Goal: Task Accomplishment & Management: Manage account settings

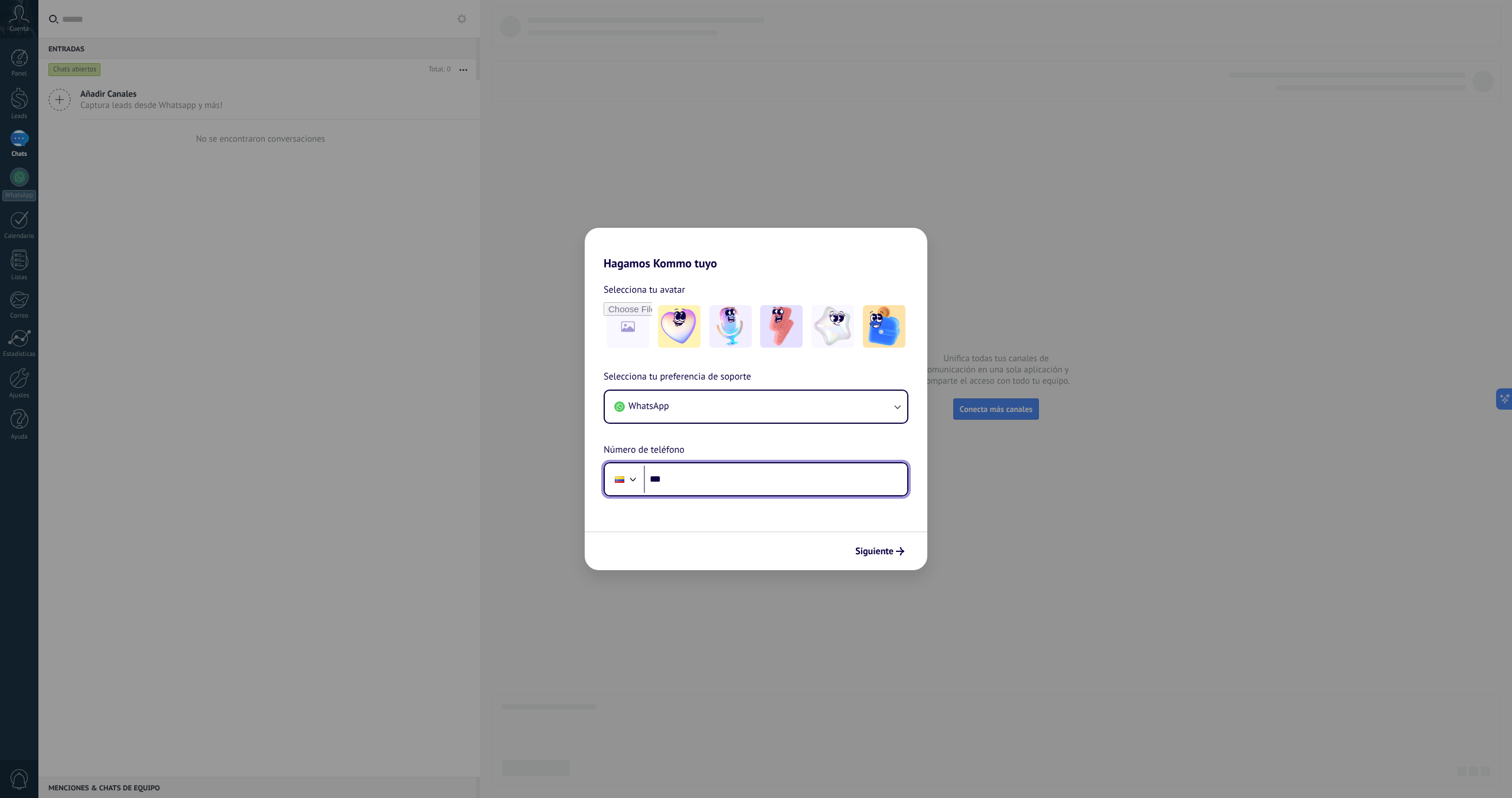
click at [705, 480] on input "***" at bounding box center [775, 479] width 263 height 27
type input "**********"
click at [627, 330] on input "file" at bounding box center [628, 327] width 46 height 46
type input "**********"
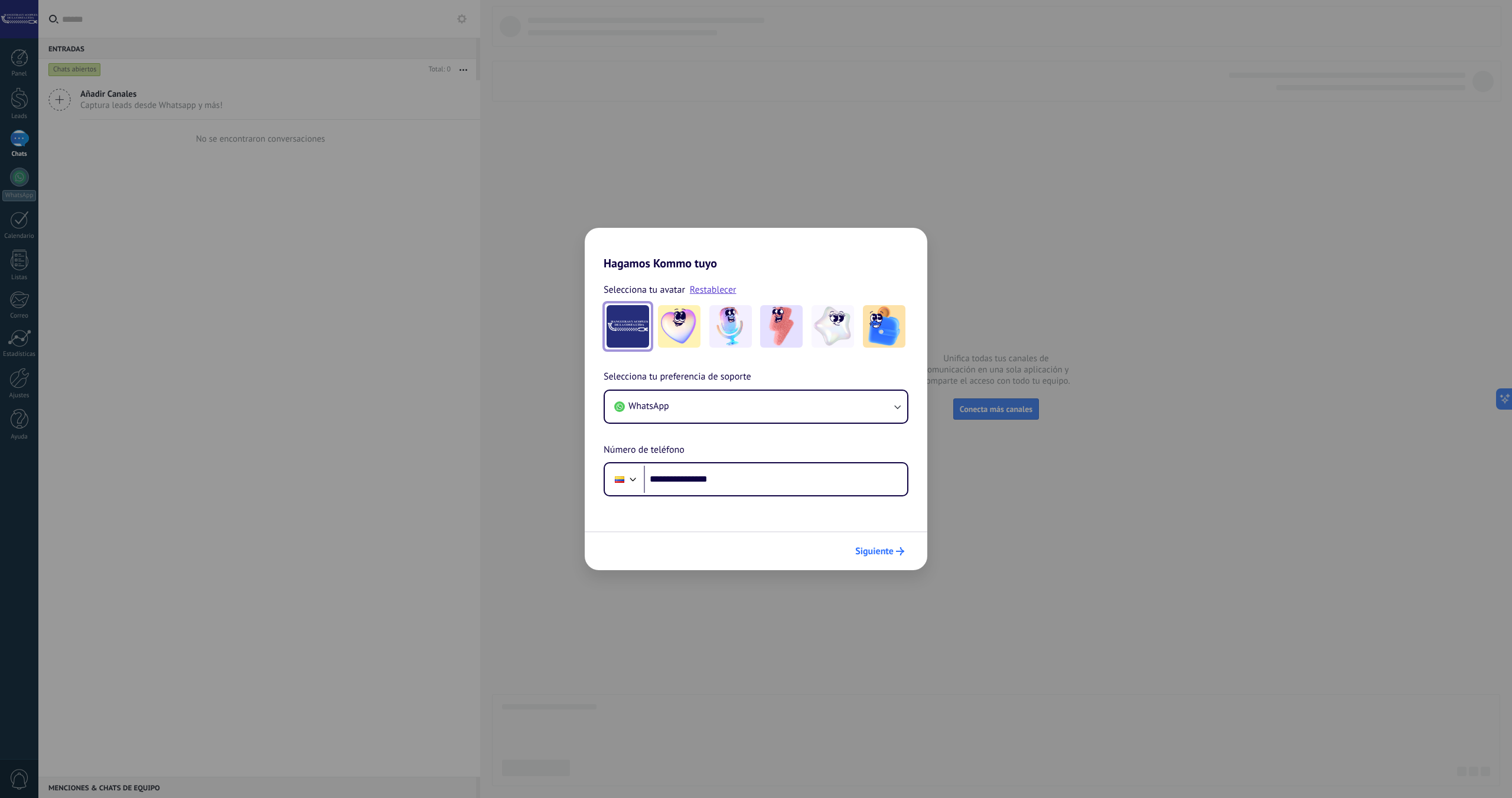
click at [879, 552] on span "Siguiente" at bounding box center [874, 551] width 39 height 8
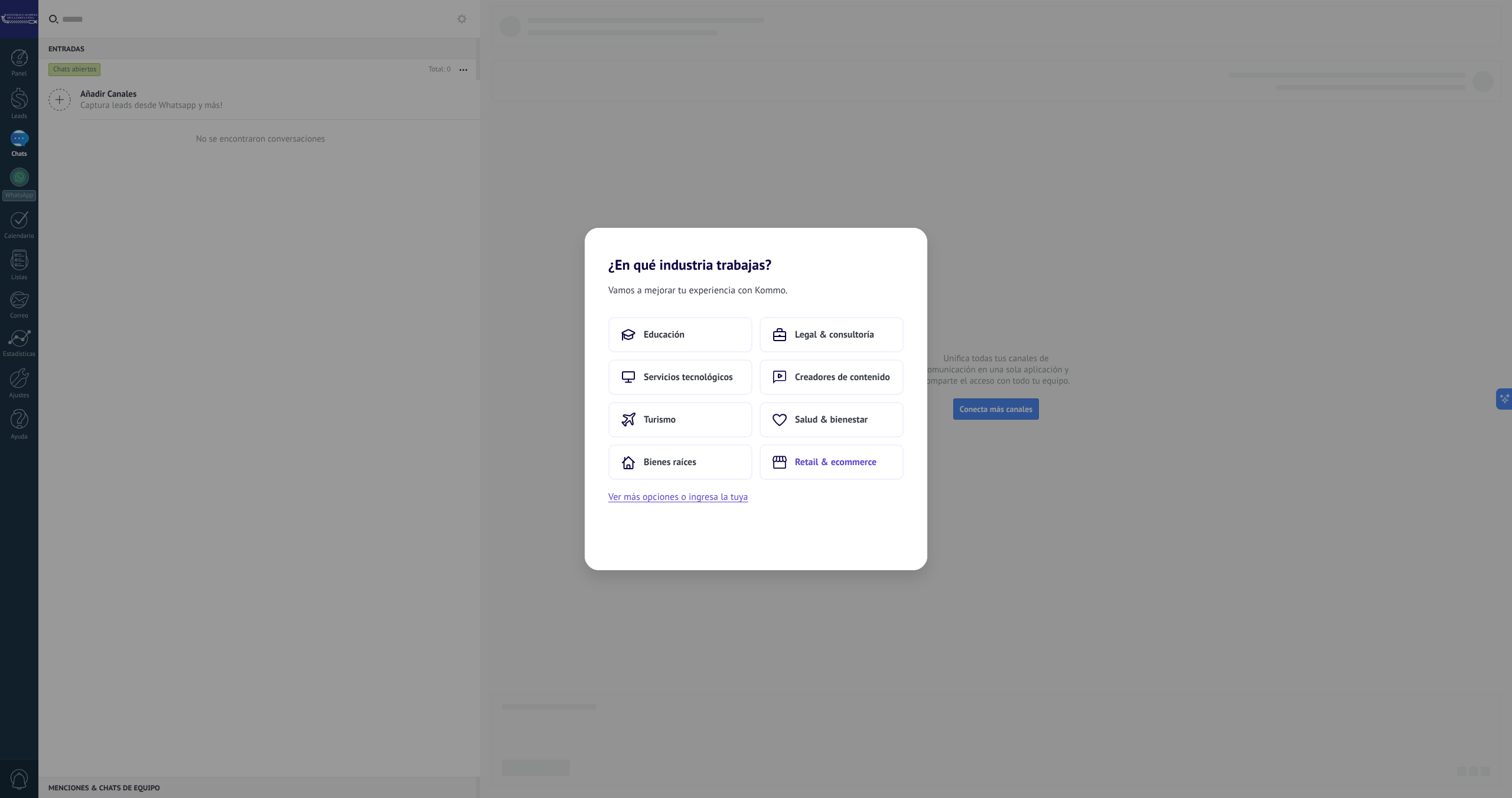
click at [852, 467] on span "Retail & ecommerce" at bounding box center [835, 462] width 81 height 12
click at [711, 502] on button "Ver más opciones o ingresa la tuya" at bounding box center [677, 497] width 139 height 15
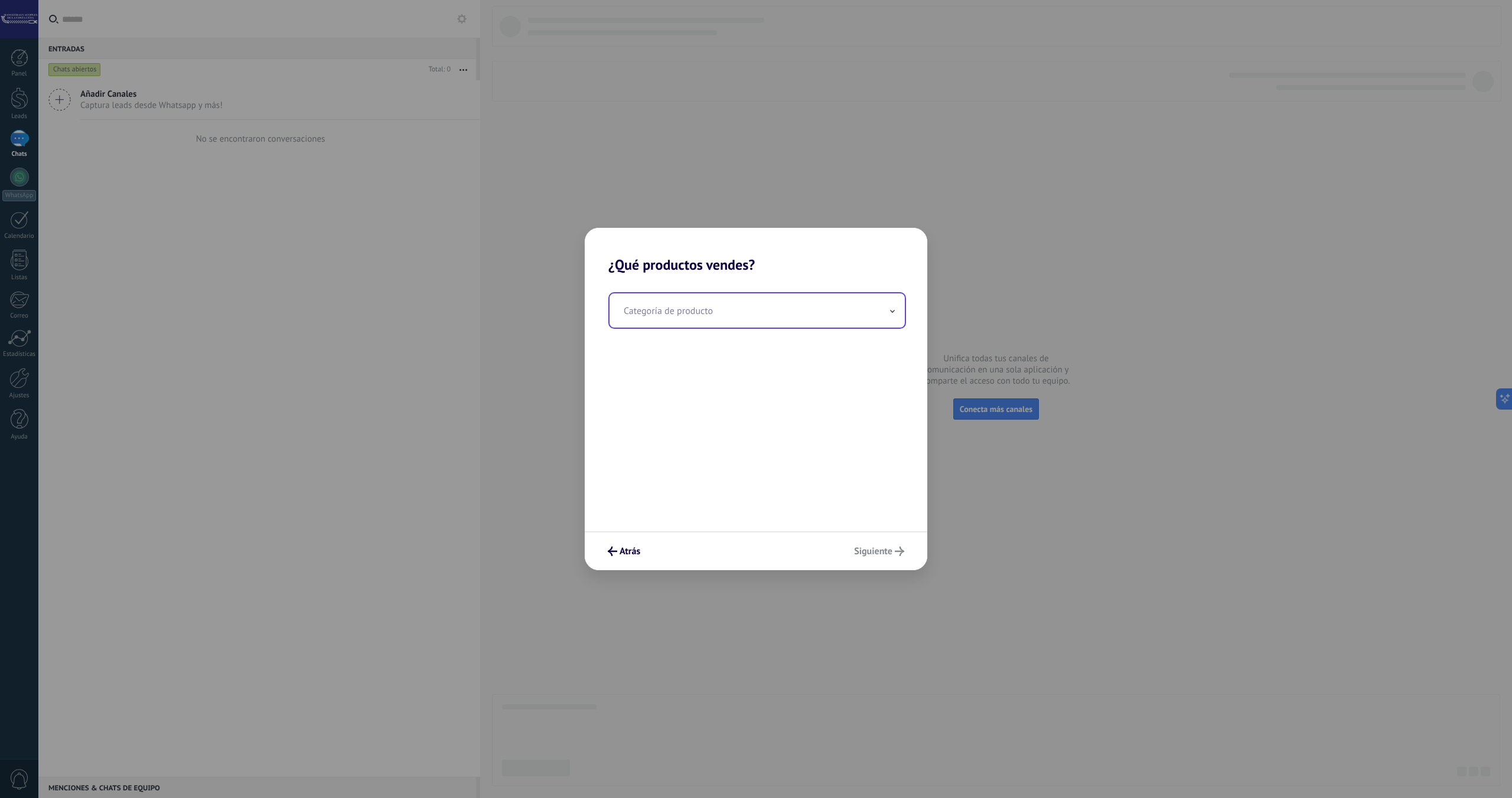
click at [708, 320] on input "text" at bounding box center [757, 311] width 295 height 34
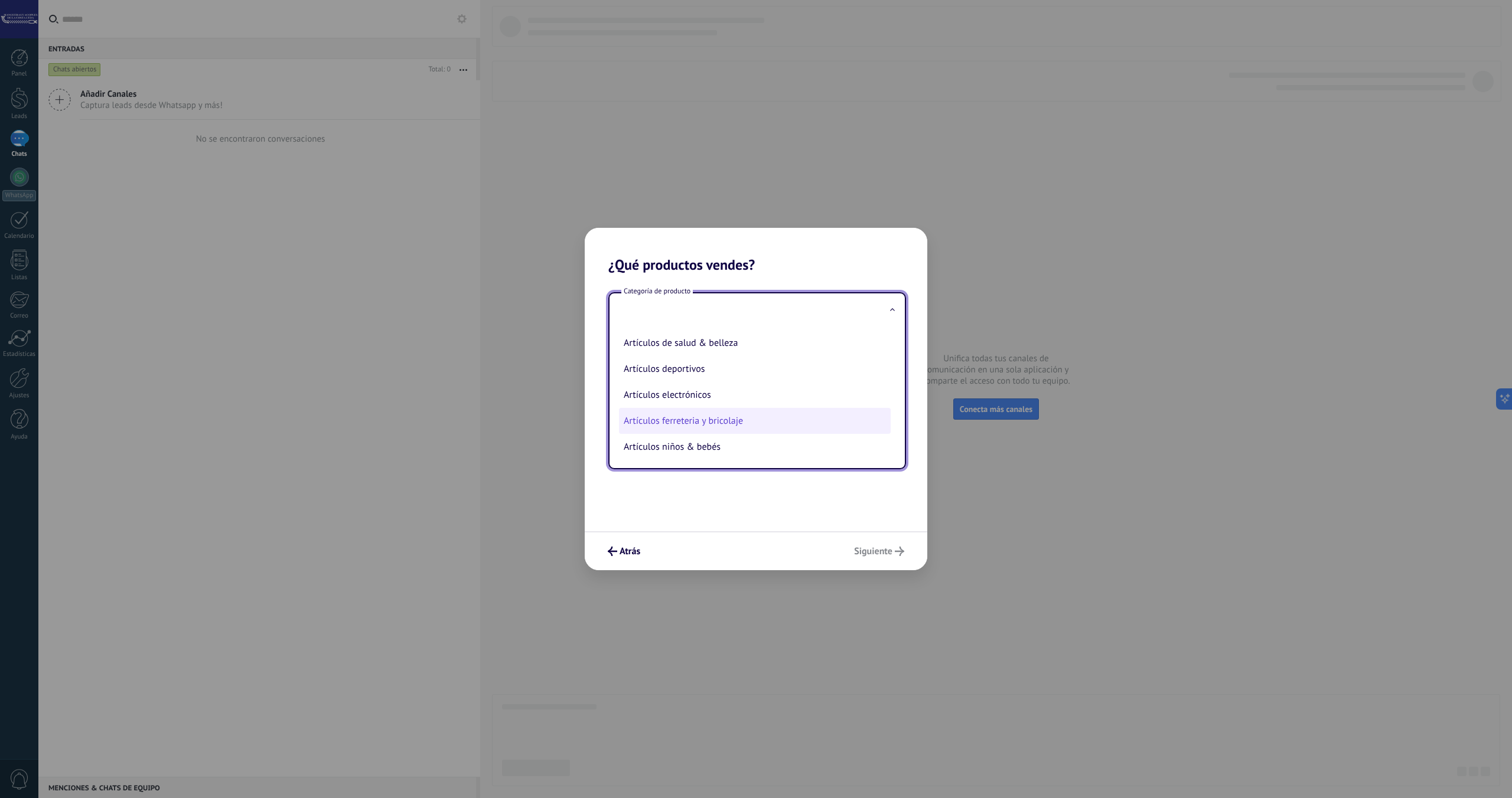
click at [700, 423] on li "Artículos ferreteria y bricolaje" at bounding box center [755, 421] width 272 height 26
type input "**********"
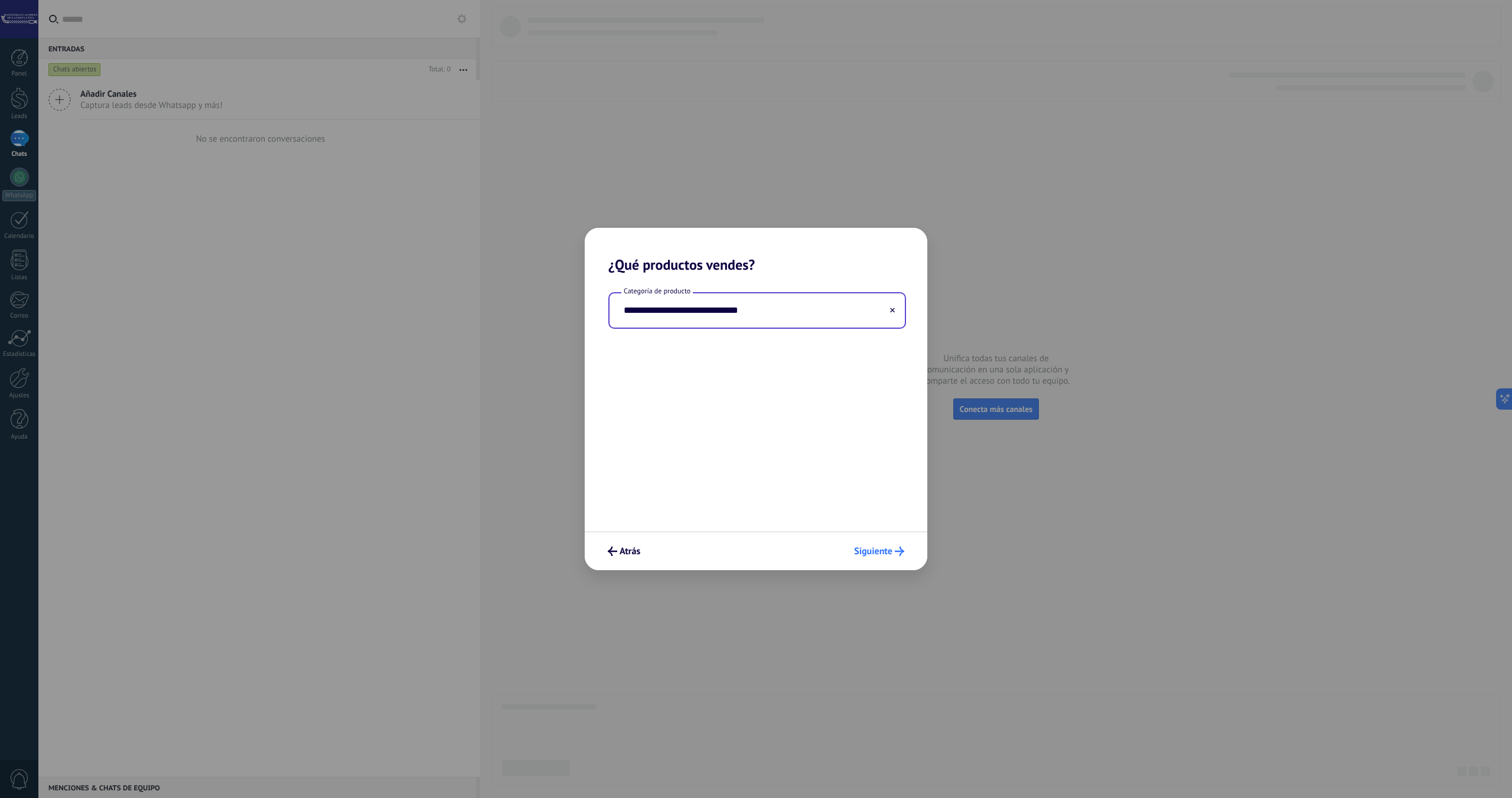
click at [884, 556] on span "Siguiente" at bounding box center [873, 551] width 39 height 8
click at [626, 425] on span "21–50" at bounding box center [635, 420] width 28 height 12
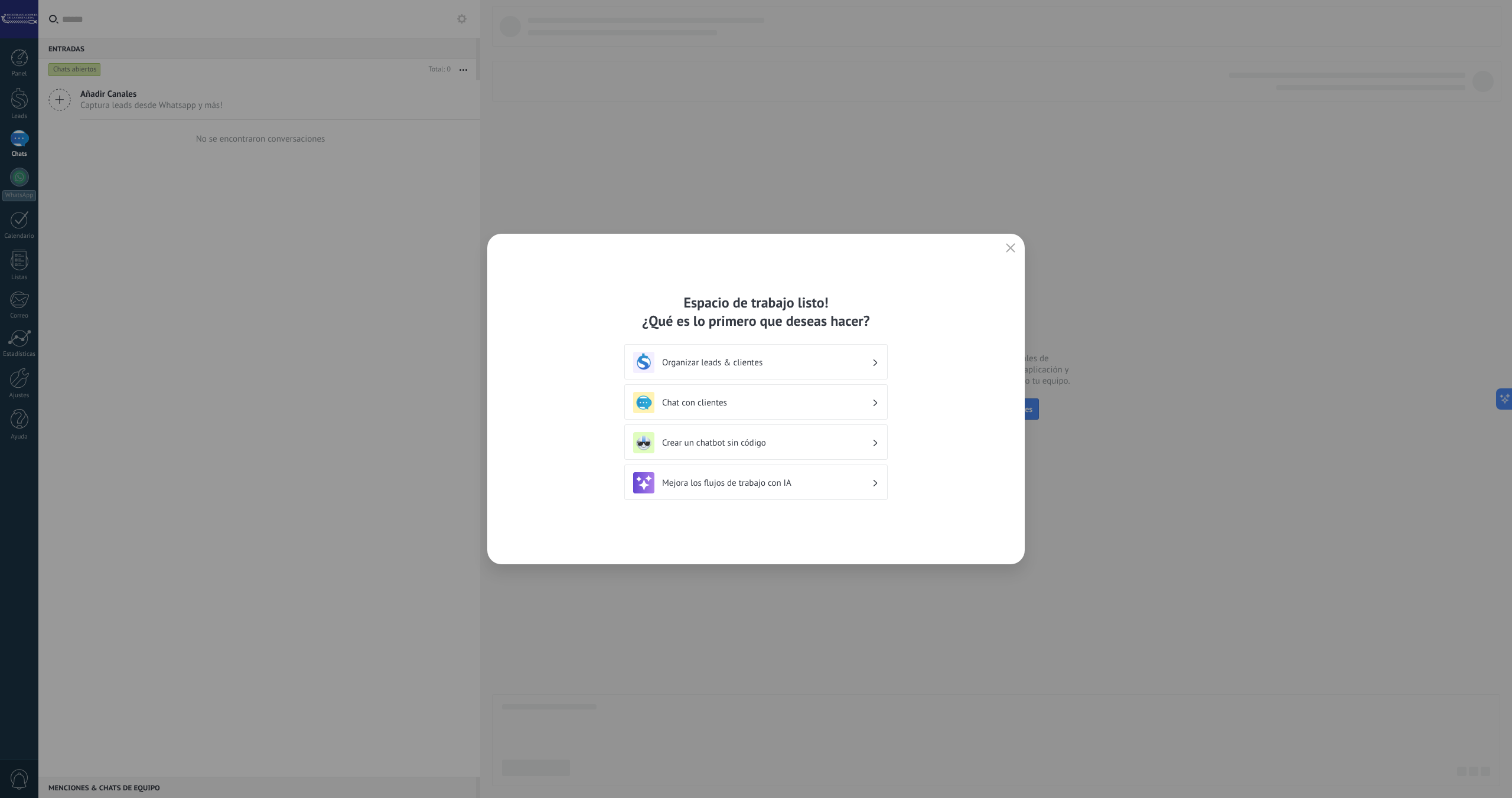
click at [870, 365] on h3 "Organizar leads & clientes" at bounding box center [766, 362] width 209 height 11
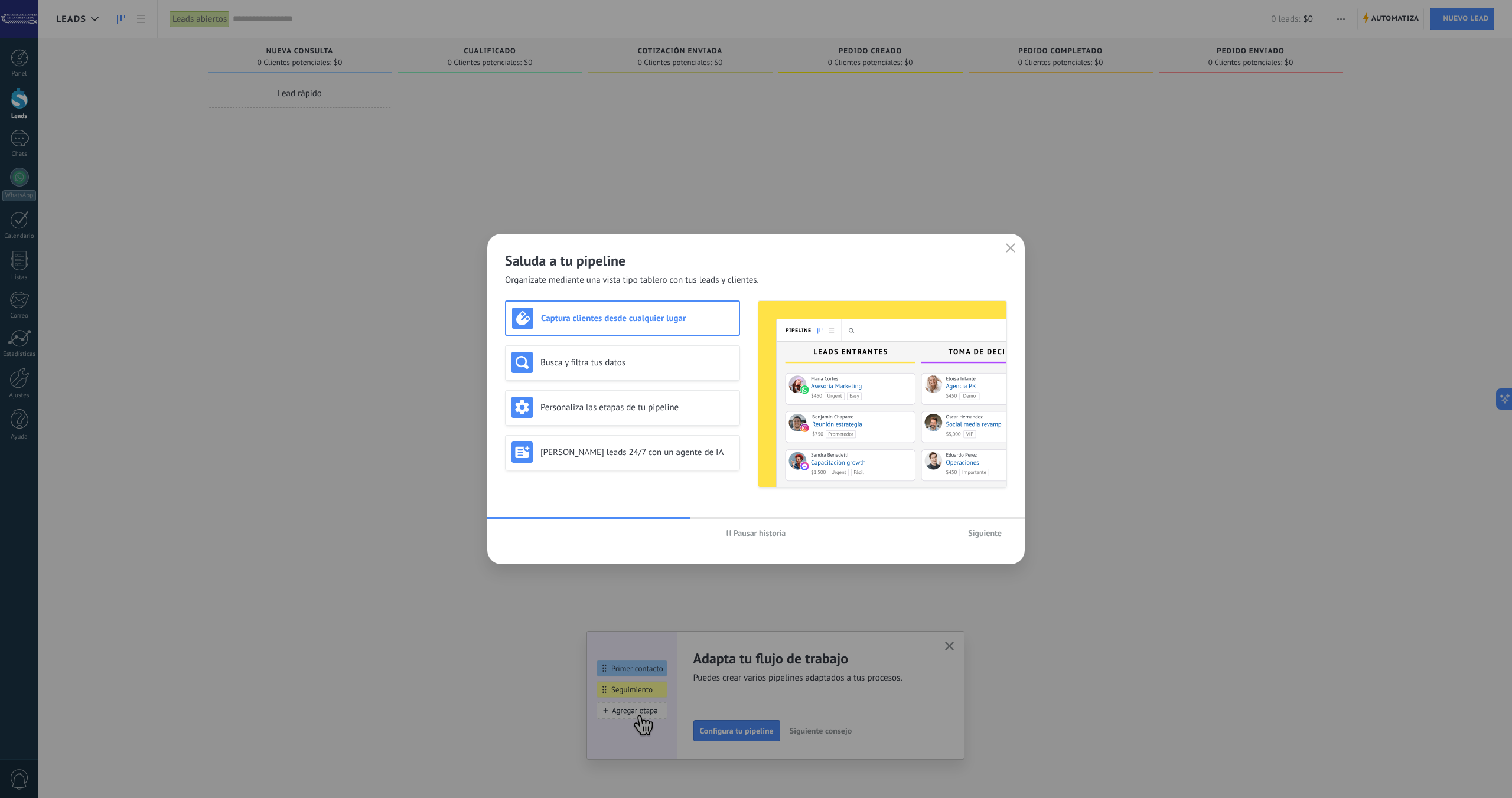
click at [988, 535] on span "Siguiente" at bounding box center [985, 533] width 34 height 8
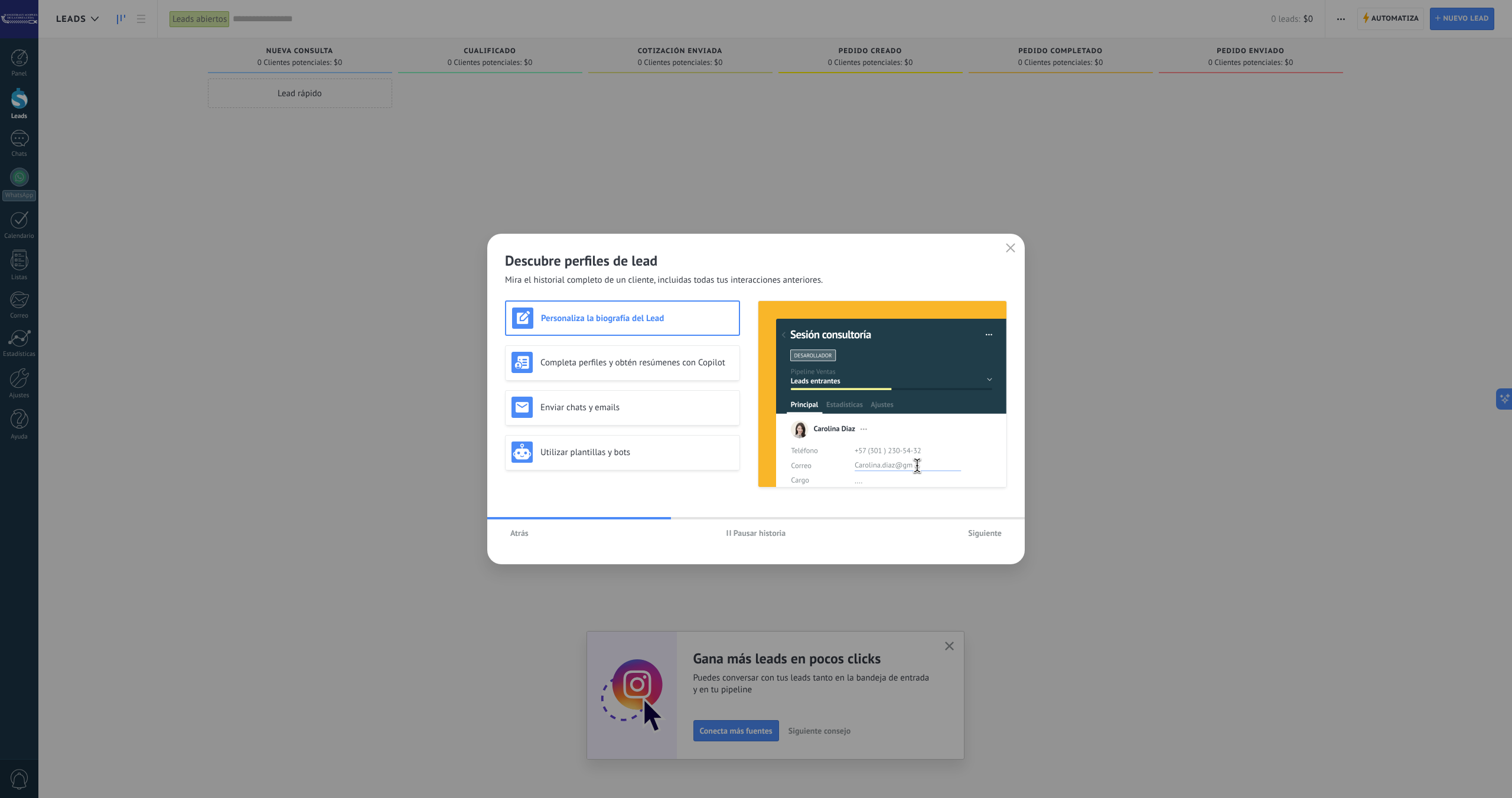
click at [610, 327] on div "Personaliza la biografía del Lead" at bounding box center [622, 318] width 221 height 21
click at [995, 535] on span "Siguiente" at bounding box center [985, 533] width 34 height 8
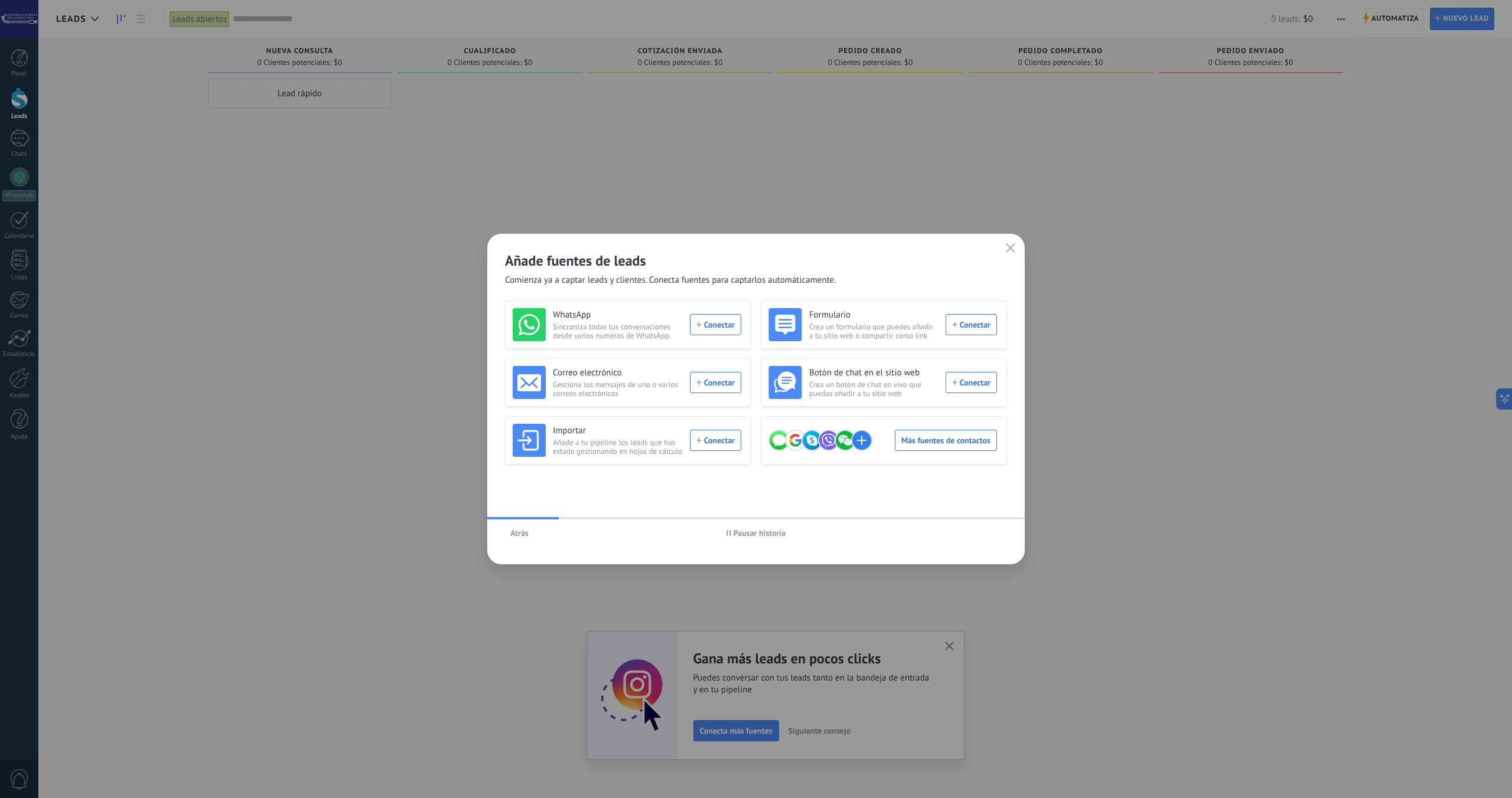
click at [765, 538] on button "Pausar historia" at bounding box center [756, 533] width 70 height 18
click at [1014, 244] on use "button" at bounding box center [1010, 247] width 9 height 9
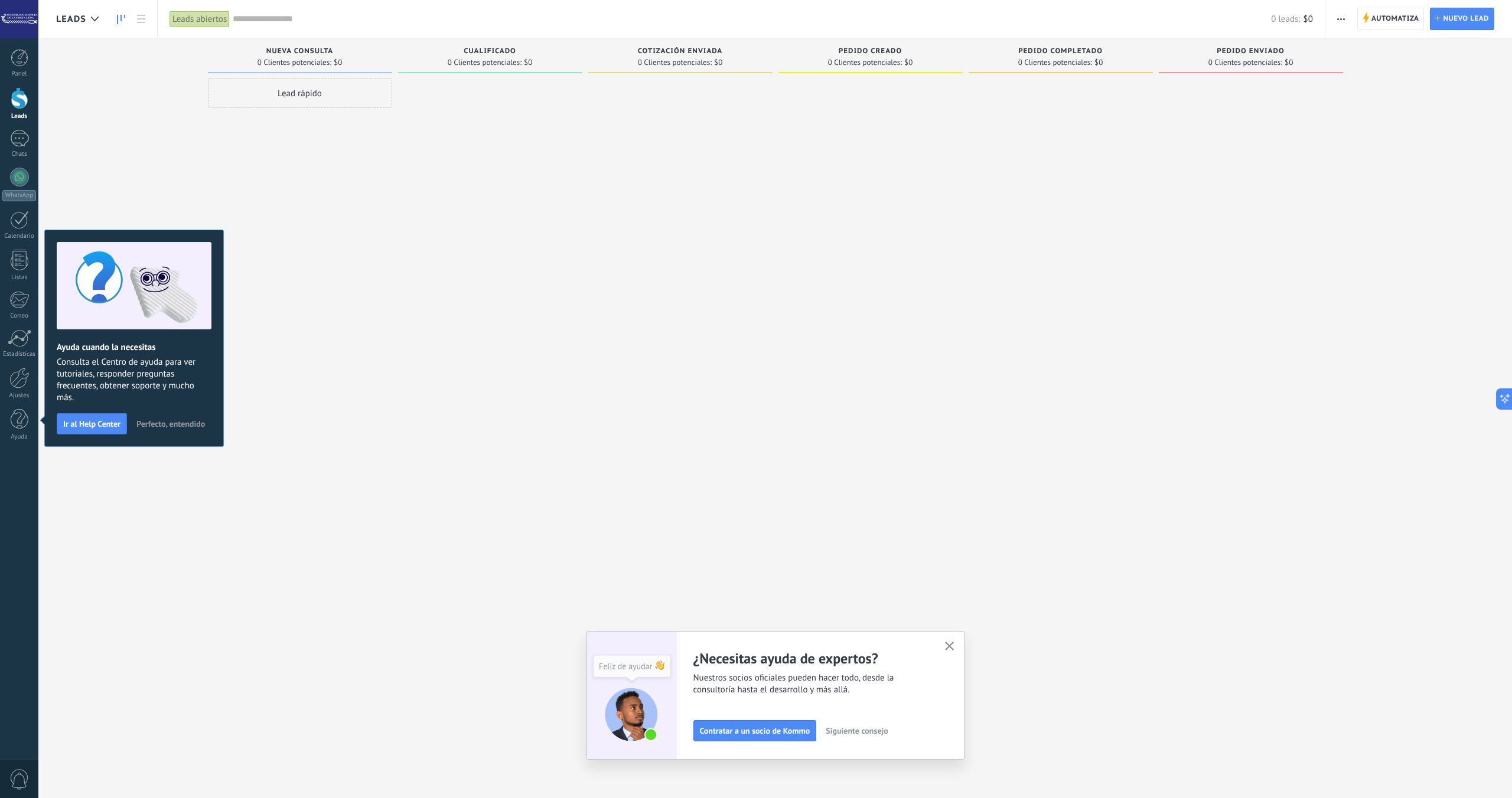
click at [946, 645] on icon "button" at bounding box center [949, 646] width 9 height 9
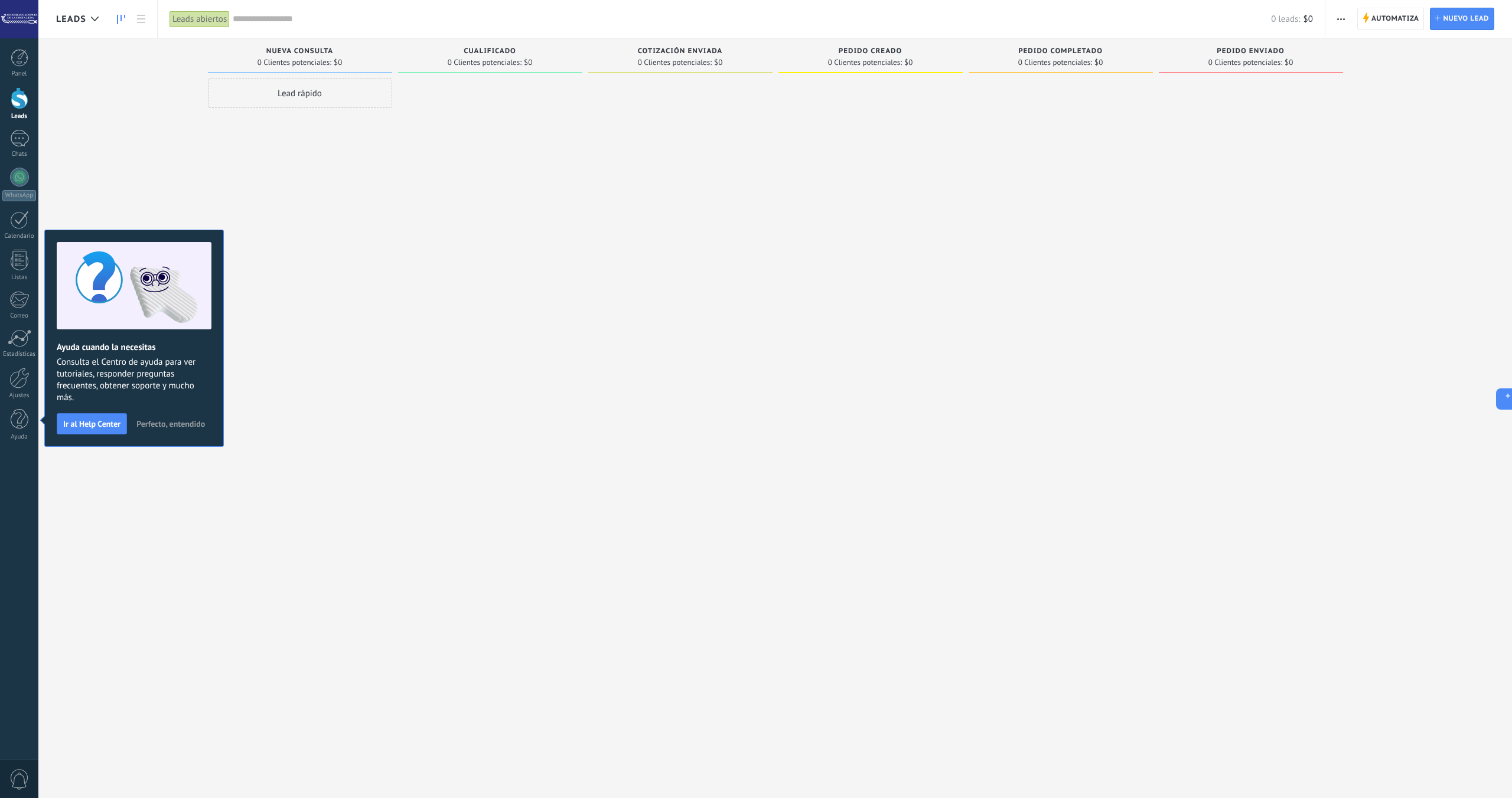
click at [183, 425] on span "Perfecto, entendido" at bounding box center [170, 424] width 68 height 8
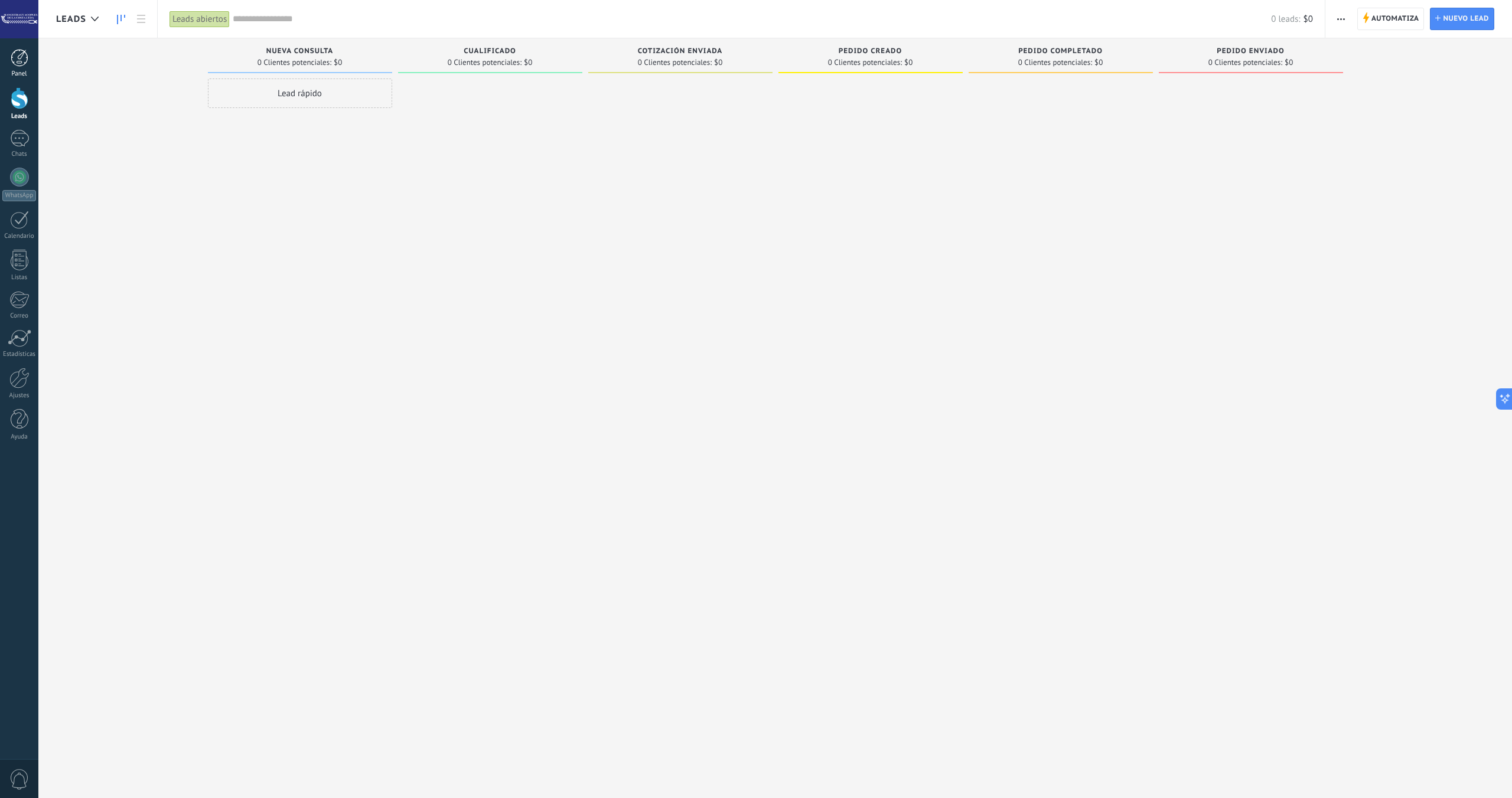
click at [21, 56] on div at bounding box center [20, 58] width 18 height 18
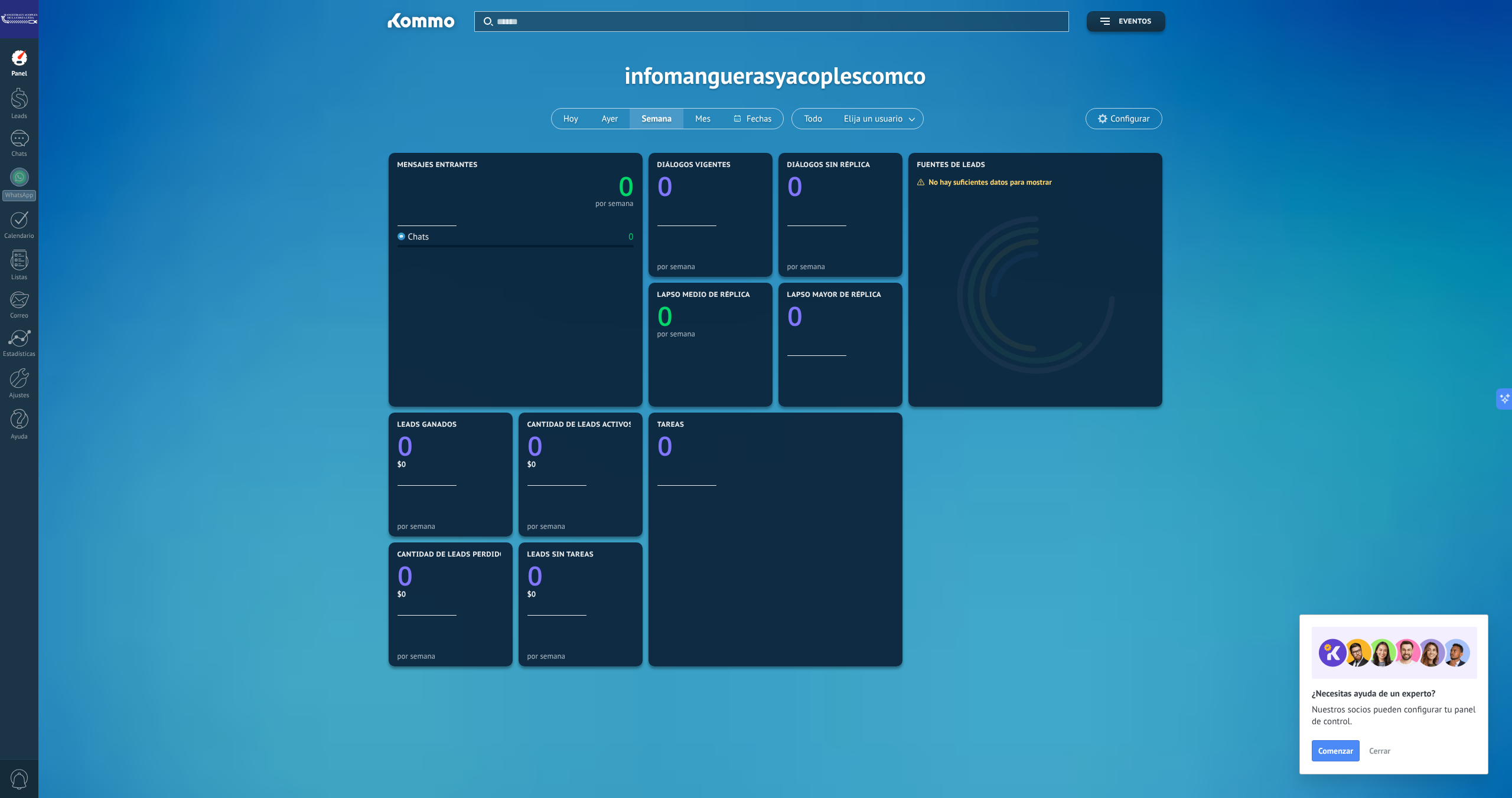
click at [23, 25] on div at bounding box center [19, 19] width 39 height 39
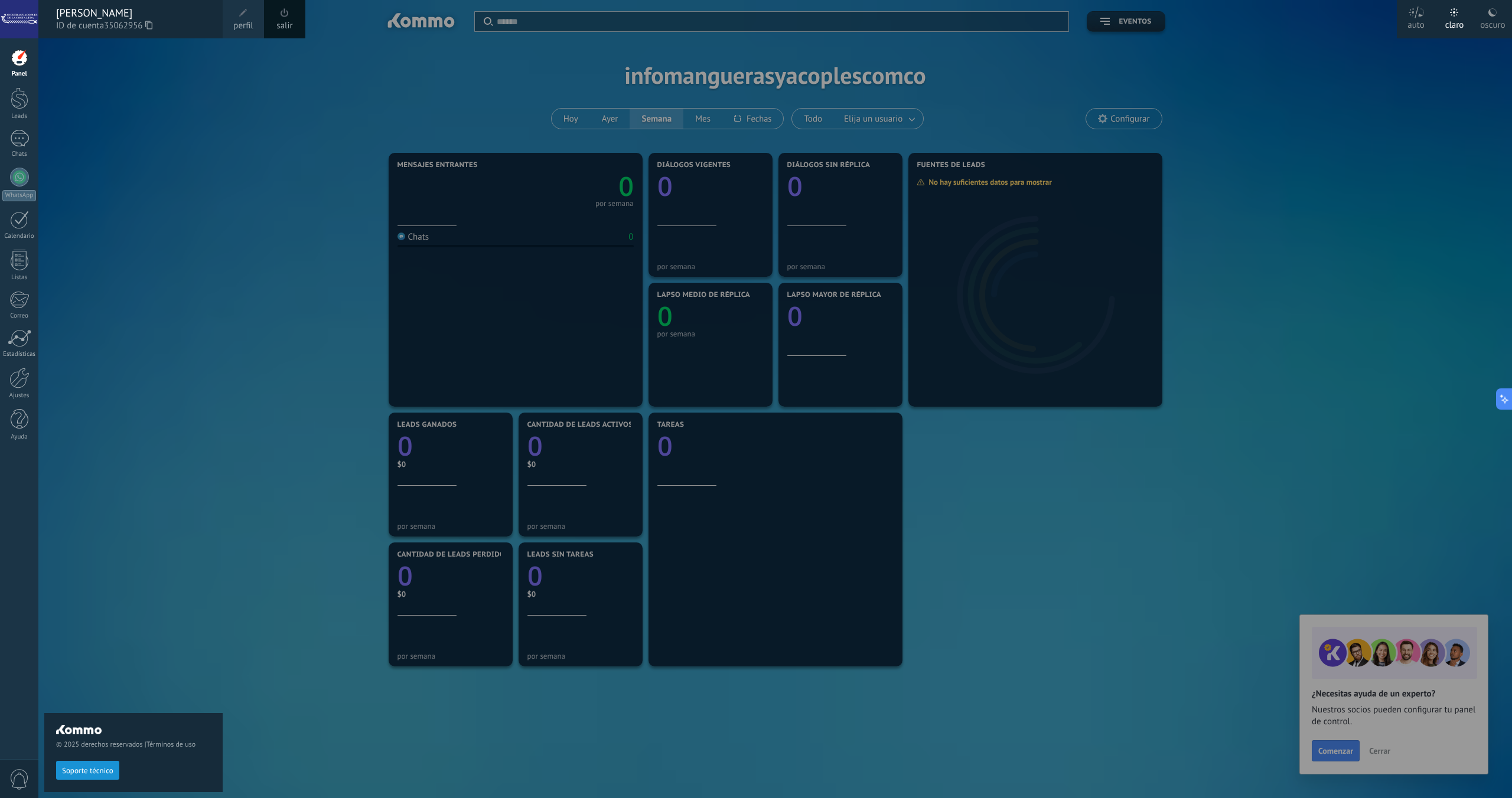
click at [241, 14] on span at bounding box center [243, 13] width 8 height 8
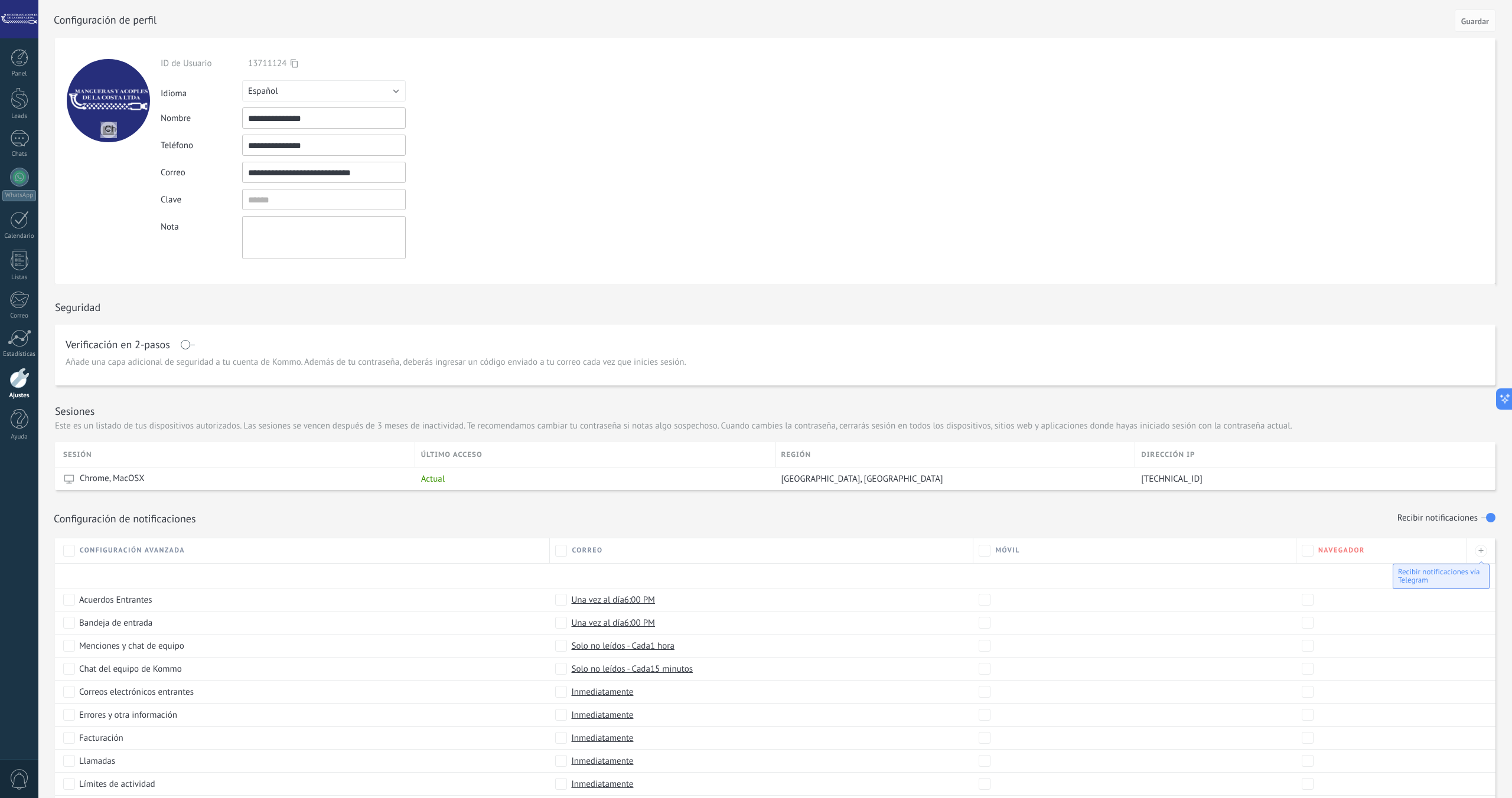
click at [319, 119] on input "**********" at bounding box center [324, 118] width 164 height 21
drag, startPoint x: 329, startPoint y: 120, endPoint x: 211, endPoint y: 117, distance: 118.0
click at [211, 117] on div "**********" at bounding box center [351, 118] width 381 height 21
type input "**********"
click at [537, 141] on div "**********" at bounding box center [351, 145] width 381 height 21
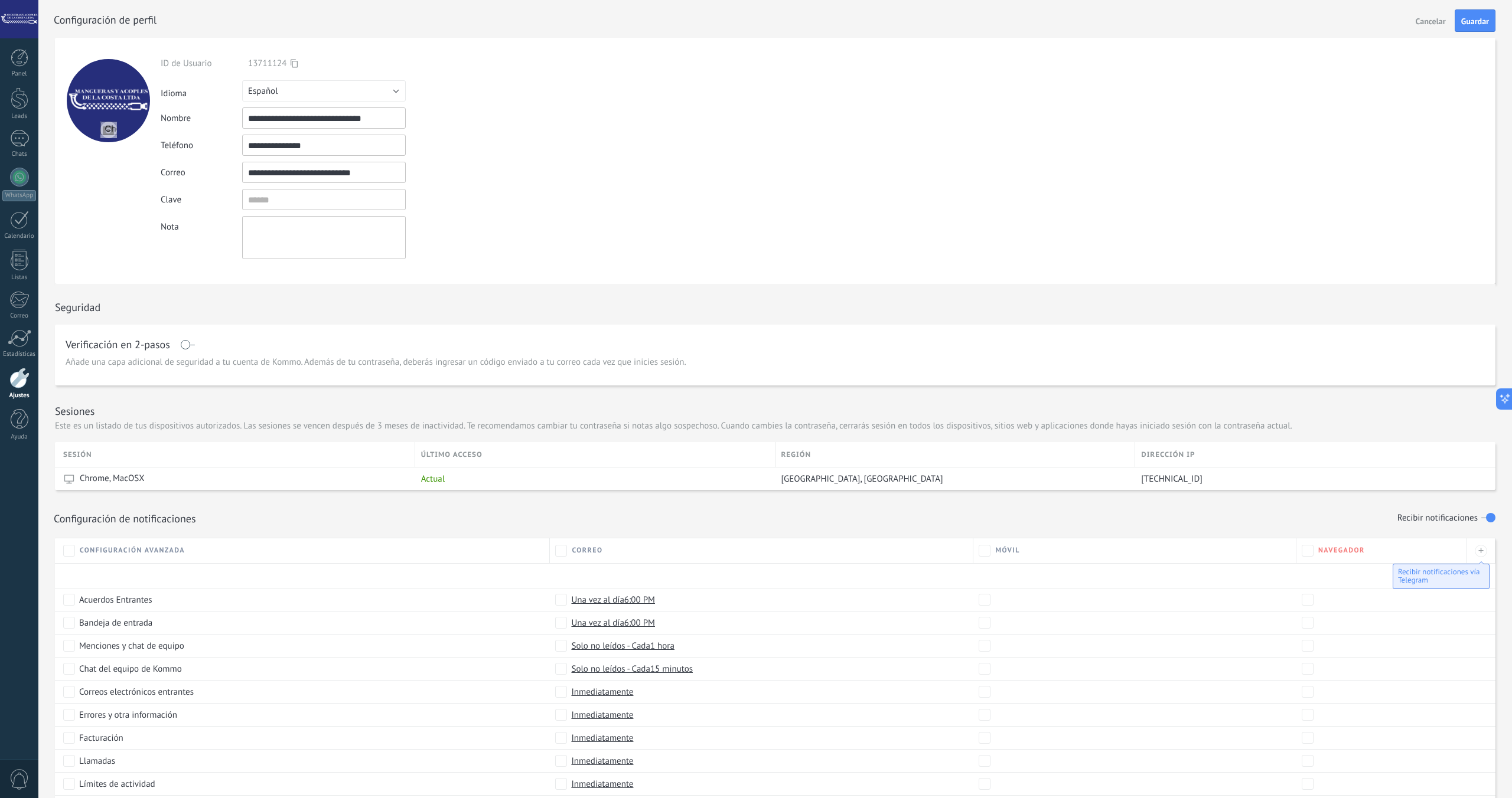
click at [533, 186] on div "**********" at bounding box center [351, 158] width 381 height 201
click at [1466, 24] on span "Guardar" at bounding box center [1475, 21] width 28 height 8
click at [34, 28] on div at bounding box center [19, 19] width 39 height 39
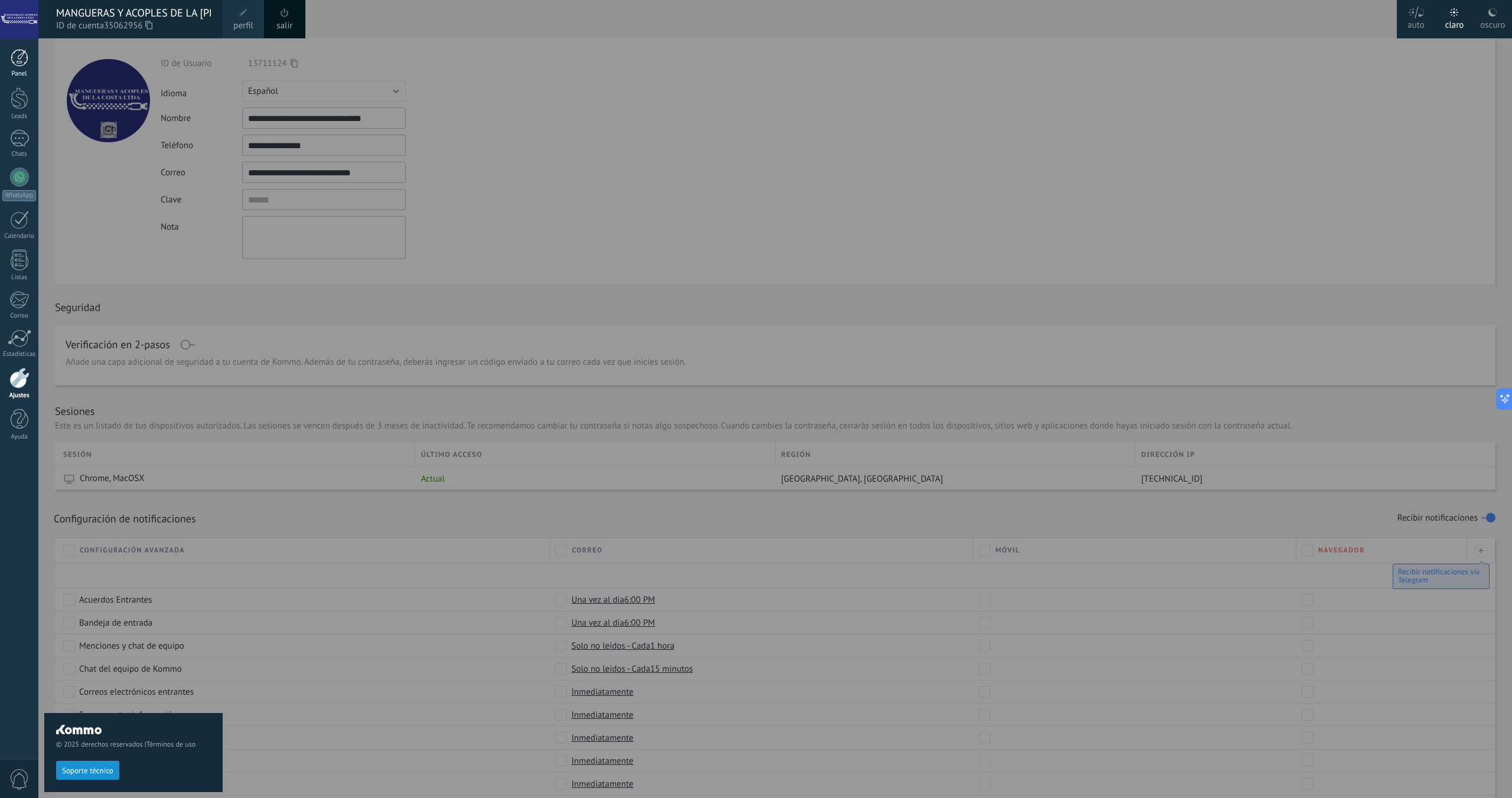
click at [17, 55] on div at bounding box center [20, 58] width 18 height 18
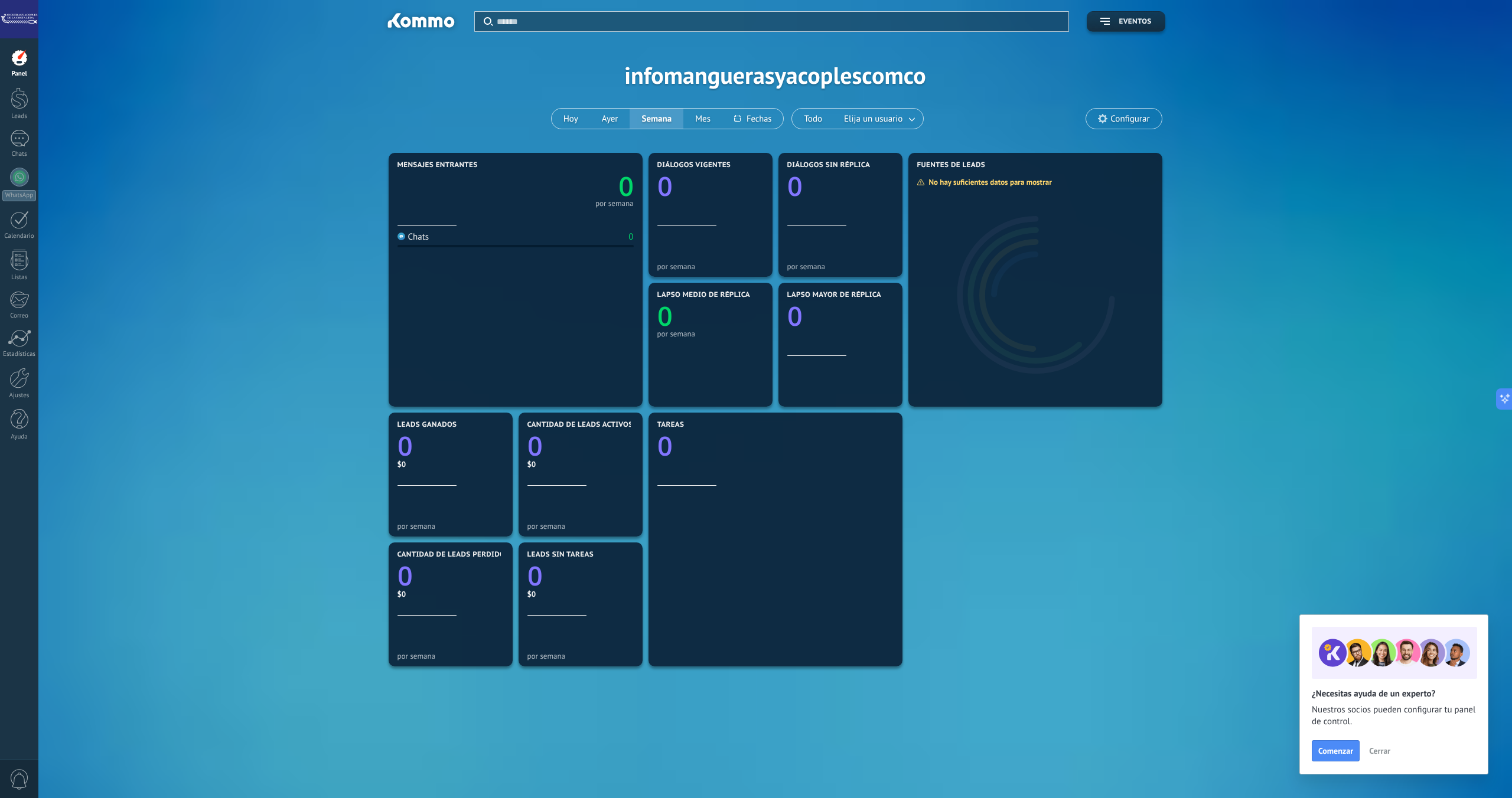
click at [913, 82] on div "Aplicar Eventos infomanguerasyacoplescomco [DATE] [DATE] Semana Mes Todo Elija …" at bounding box center [775, 75] width 1438 height 150
click at [1099, 122] on icon at bounding box center [1103, 119] width 9 height 9
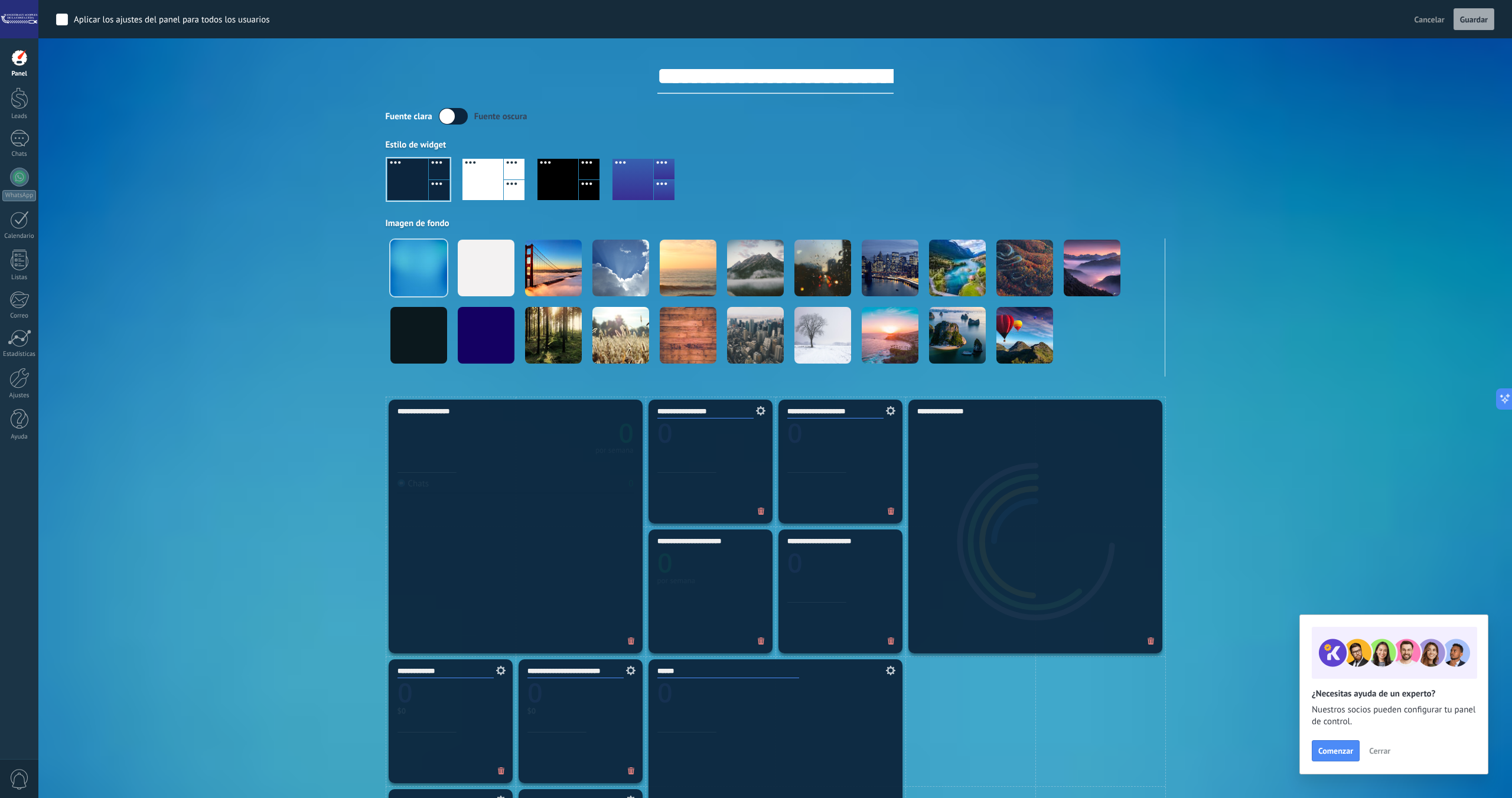
click at [877, 81] on input "**********" at bounding box center [775, 76] width 236 height 36
drag, startPoint x: 905, startPoint y: 76, endPoint x: 641, endPoint y: 74, distance: 264.0
click at [641, 74] on div "**********" at bounding box center [775, 66] width 779 height 56
type input "**********"
click at [1468, 21] on span "Guardar" at bounding box center [1473, 20] width 28 height 8
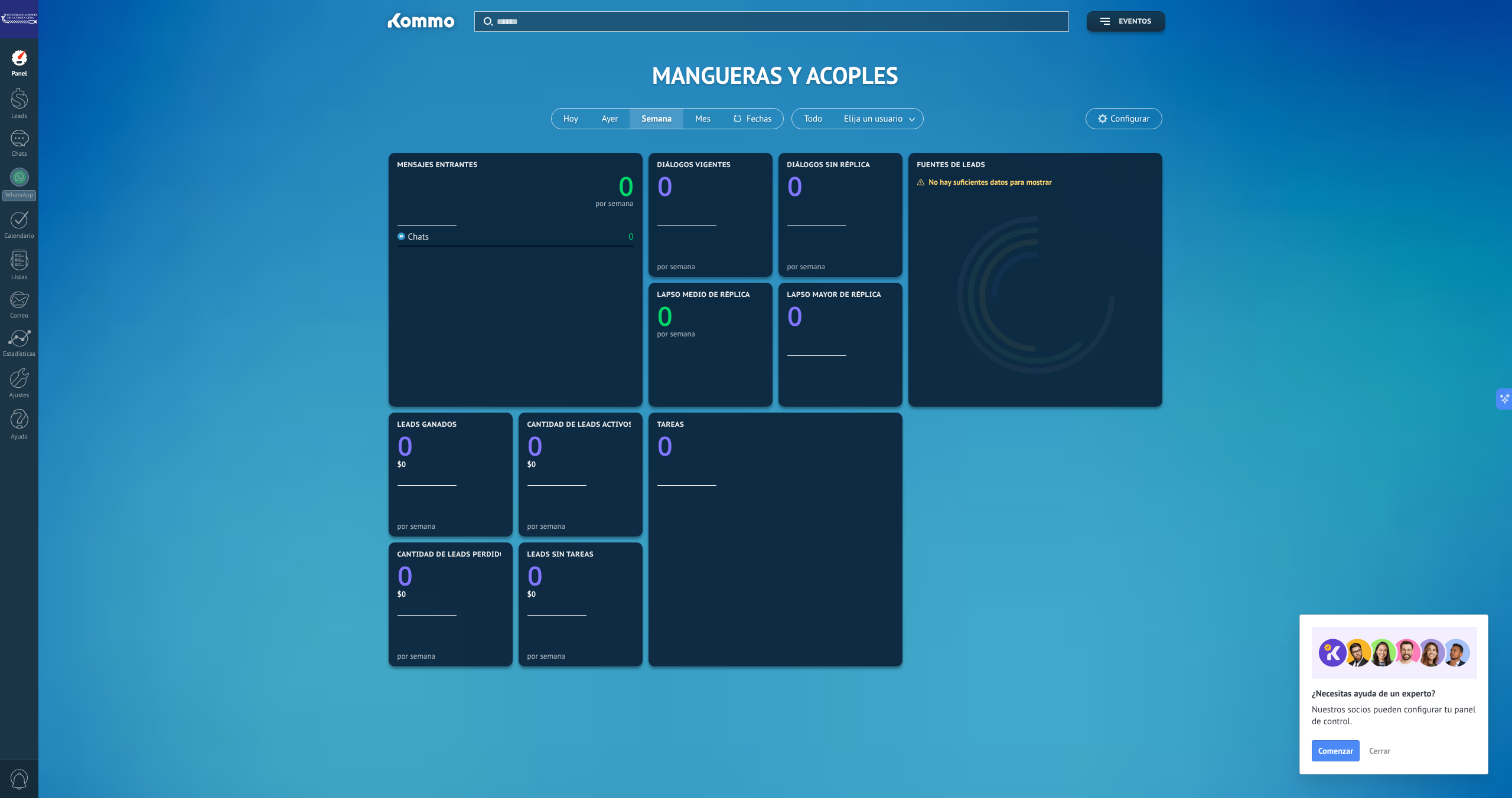
click at [1111, 114] on span "Configurar" at bounding box center [1130, 119] width 39 height 10
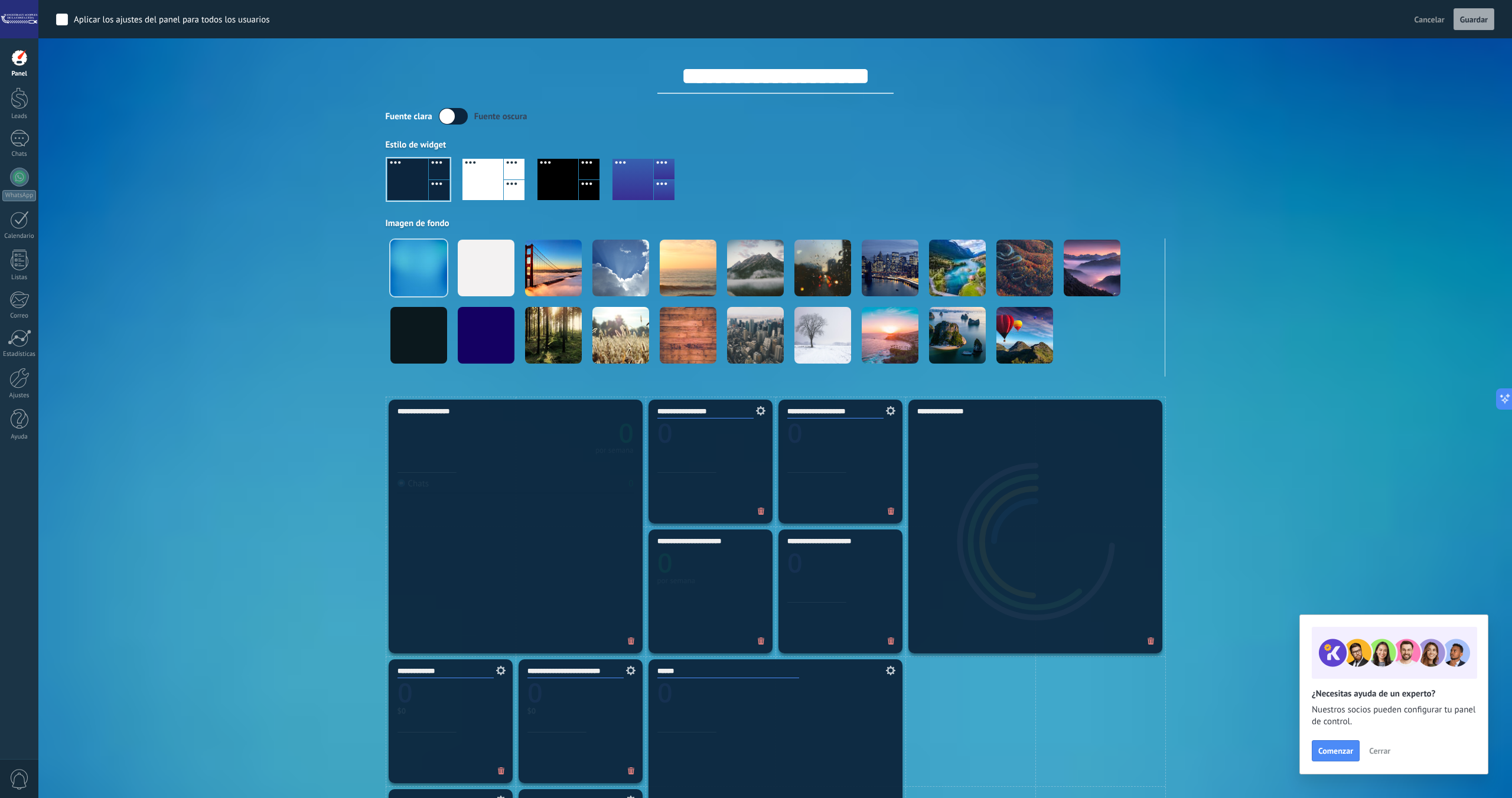
click at [626, 185] on div at bounding box center [632, 180] width 41 height 42
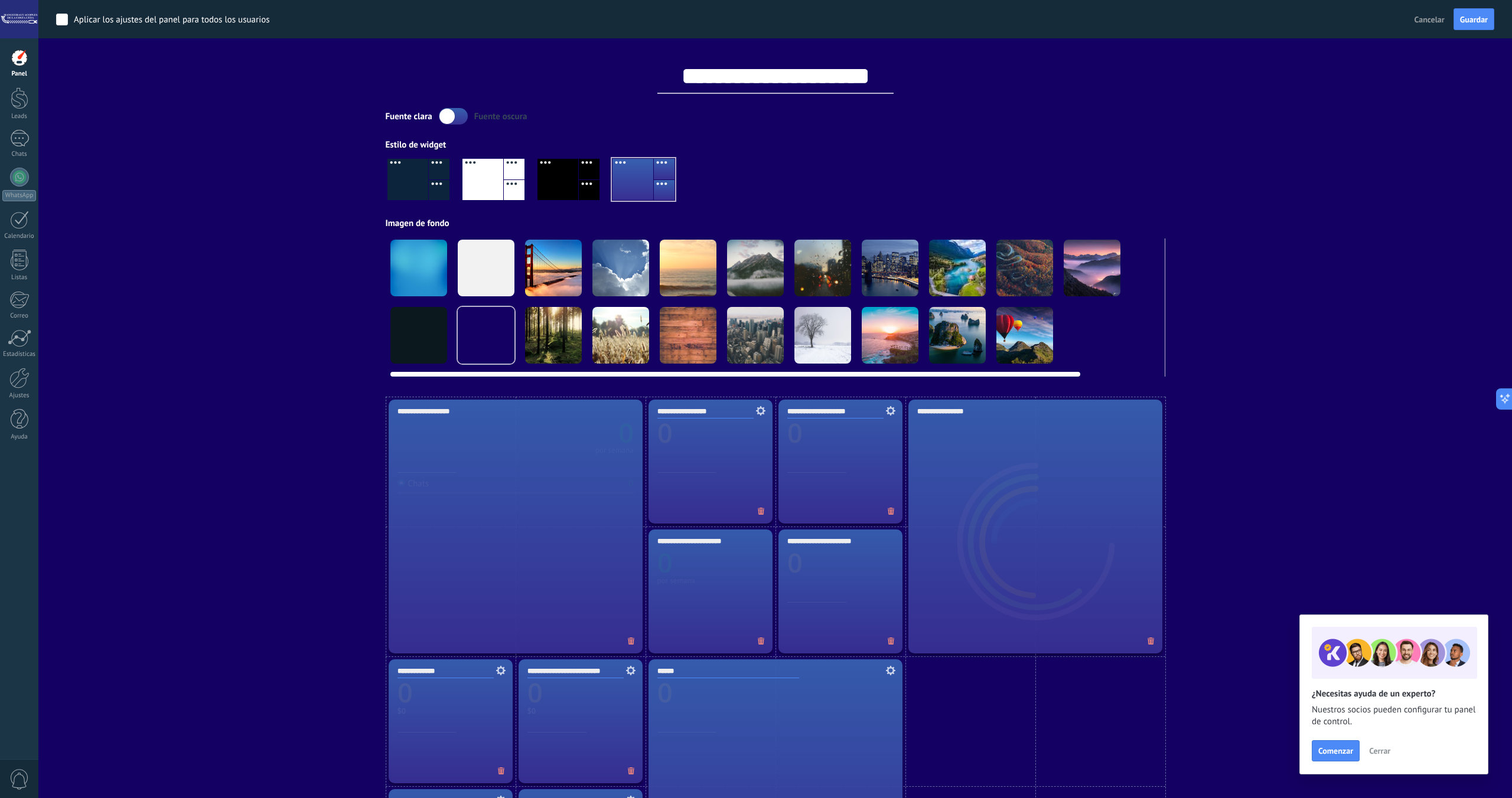
click at [437, 276] on div at bounding box center [419, 268] width 57 height 57
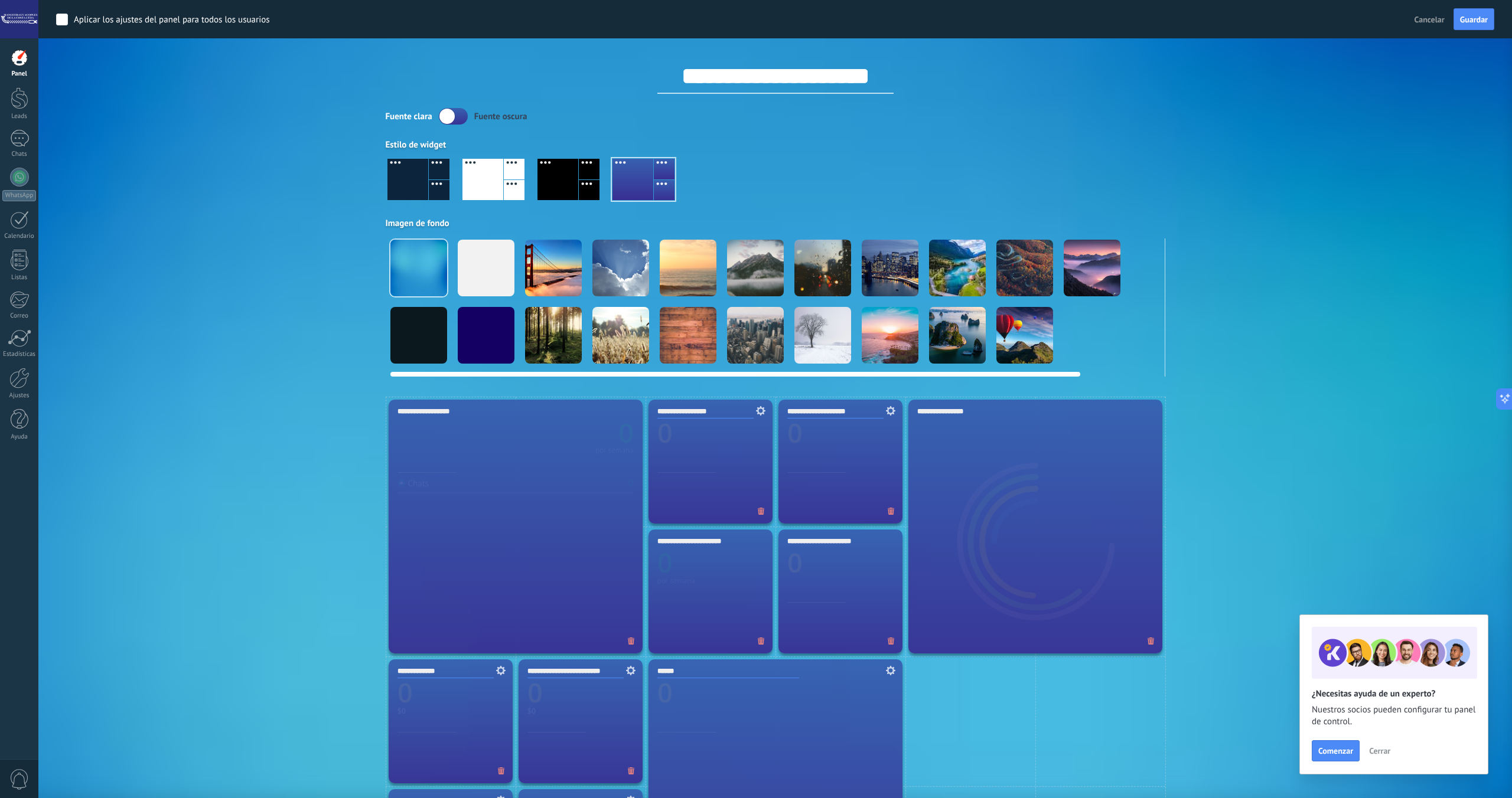
click at [478, 343] on div at bounding box center [486, 336] width 57 height 57
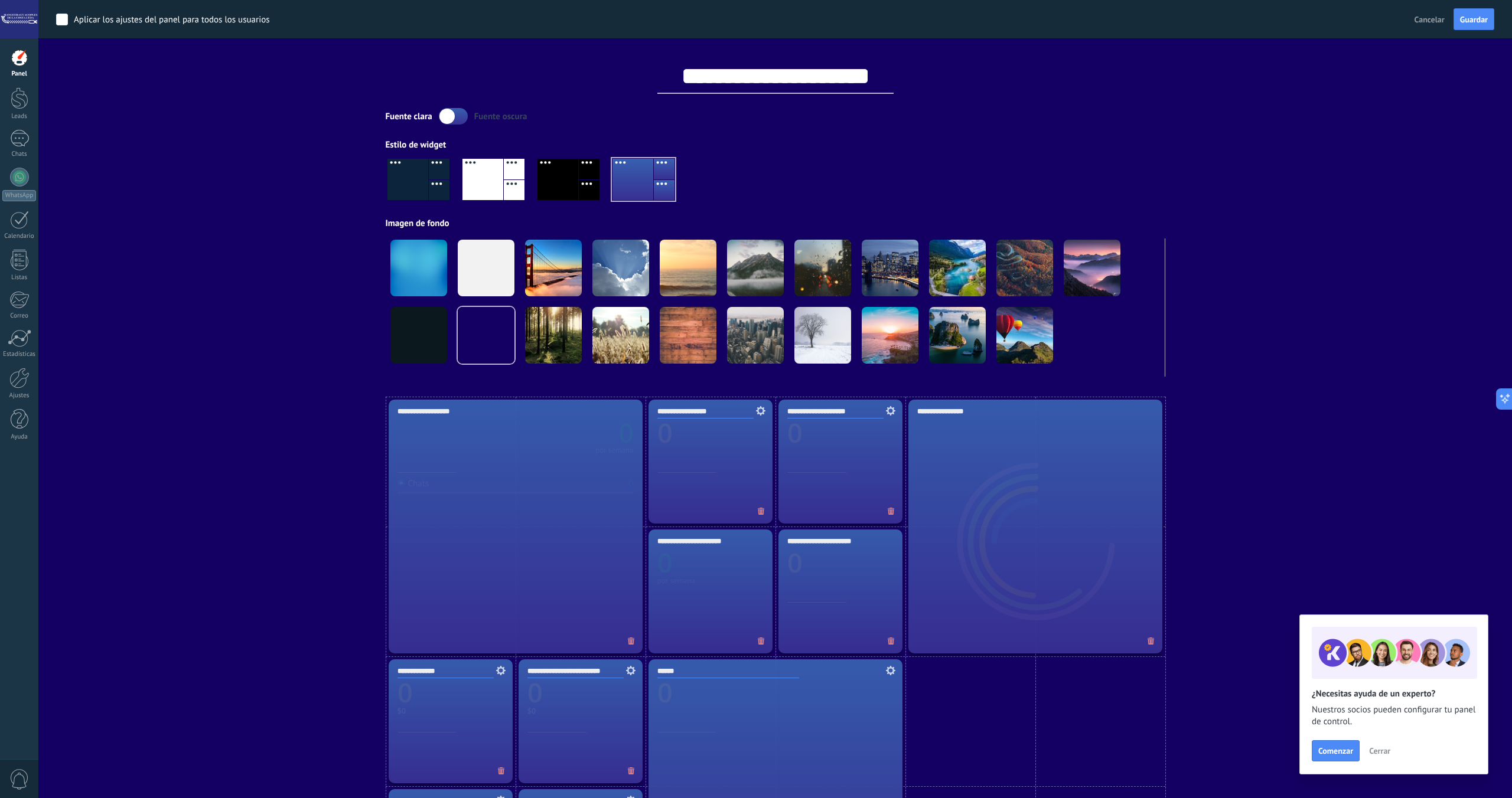
click at [462, 116] on label at bounding box center [453, 116] width 29 height 17
click at [502, 187] on div at bounding box center [482, 180] width 41 height 42
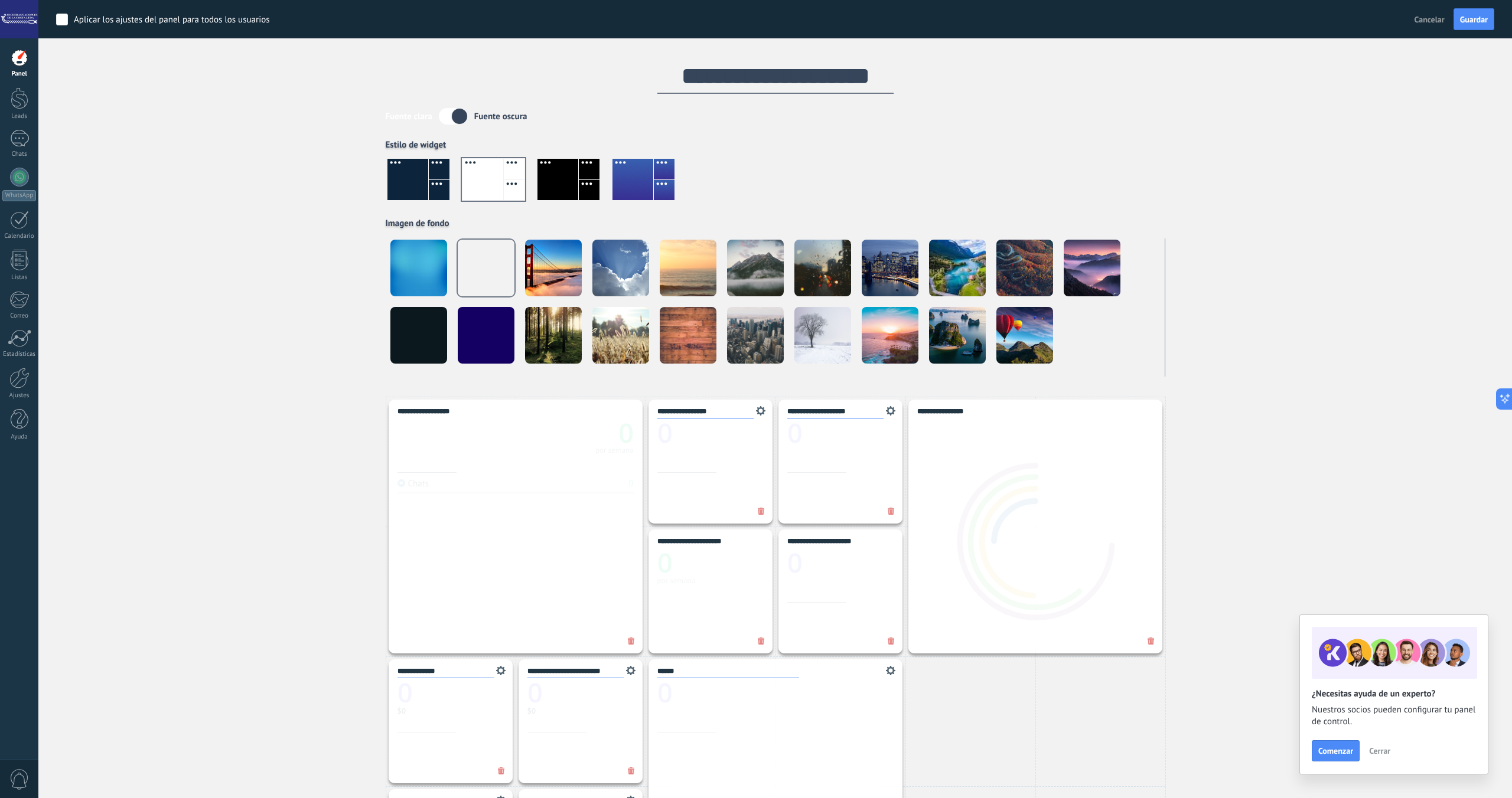
click at [628, 179] on div at bounding box center [632, 180] width 41 height 42
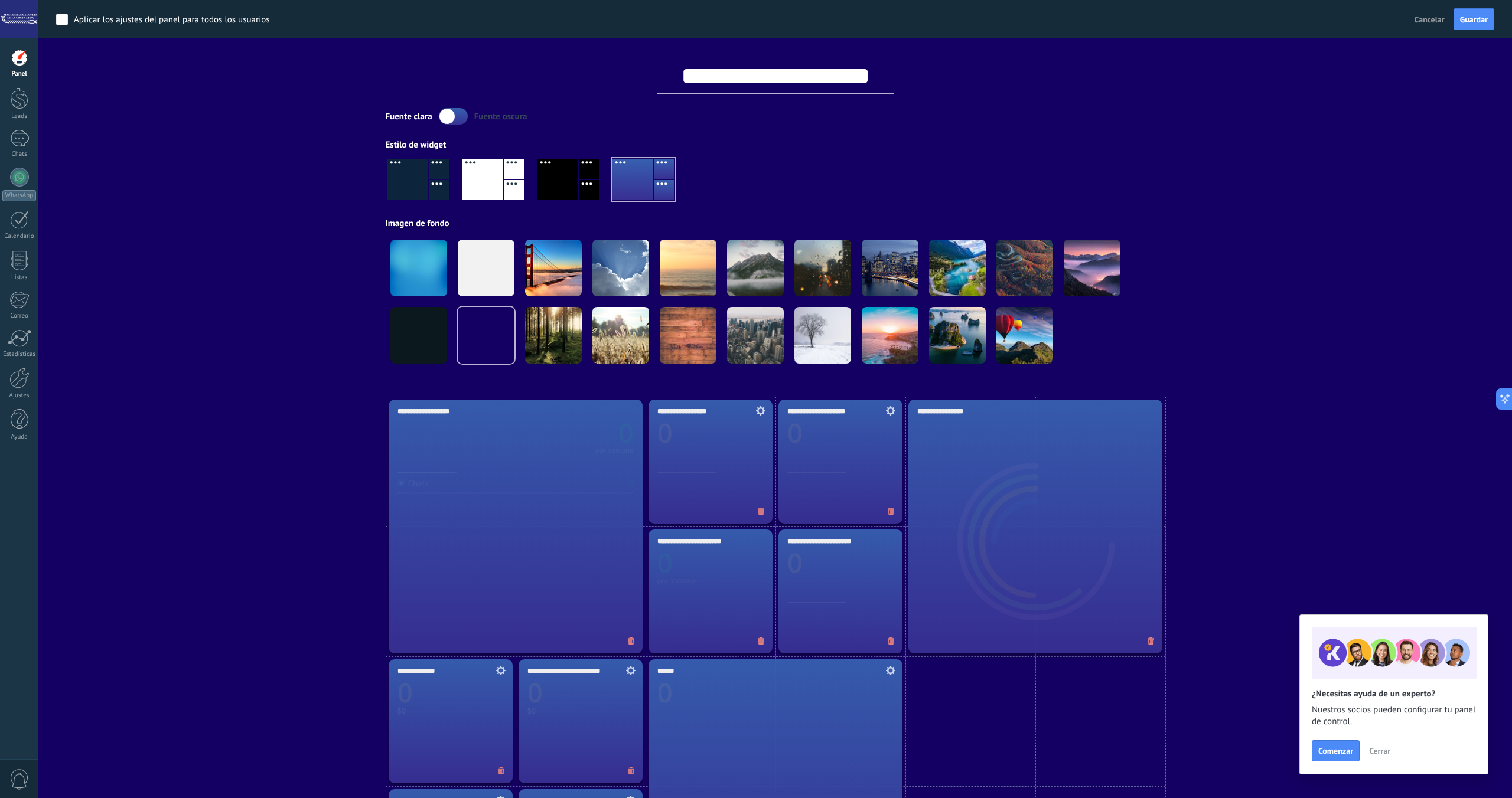
click at [932, 183] on div at bounding box center [775, 184] width 779 height 67
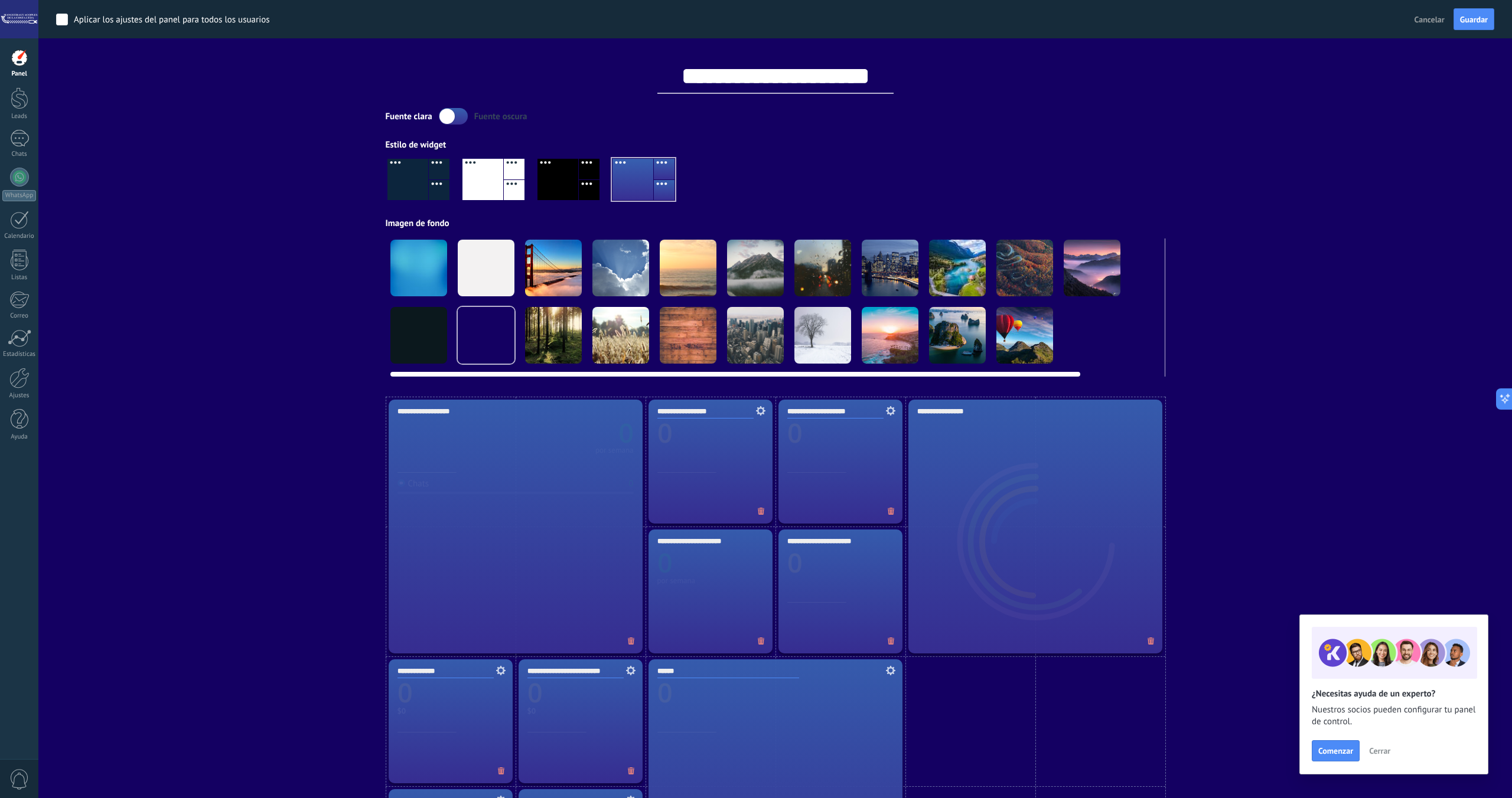
click at [837, 343] on div at bounding box center [823, 336] width 57 height 57
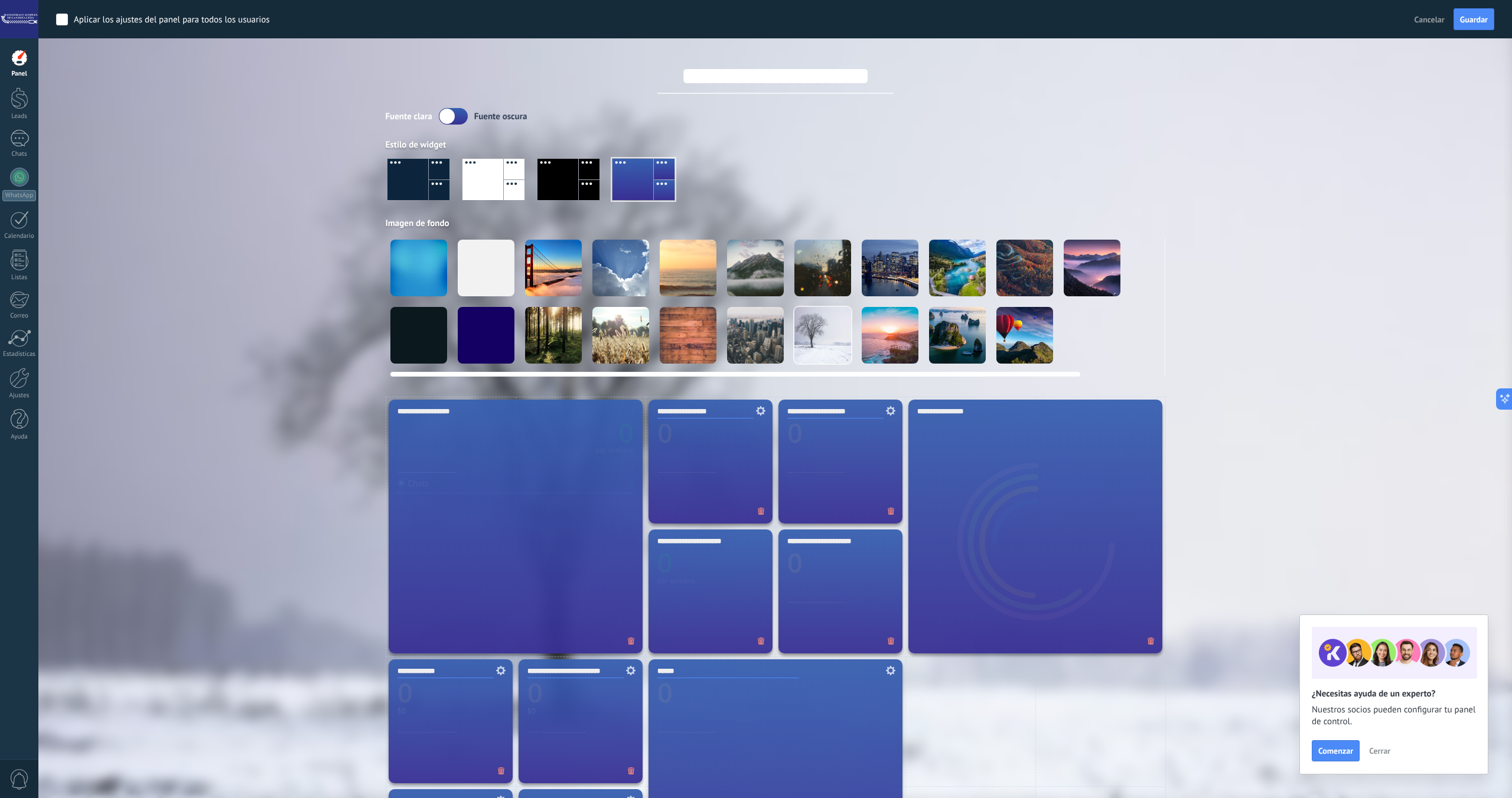
click at [416, 280] on div at bounding box center [419, 268] width 57 height 57
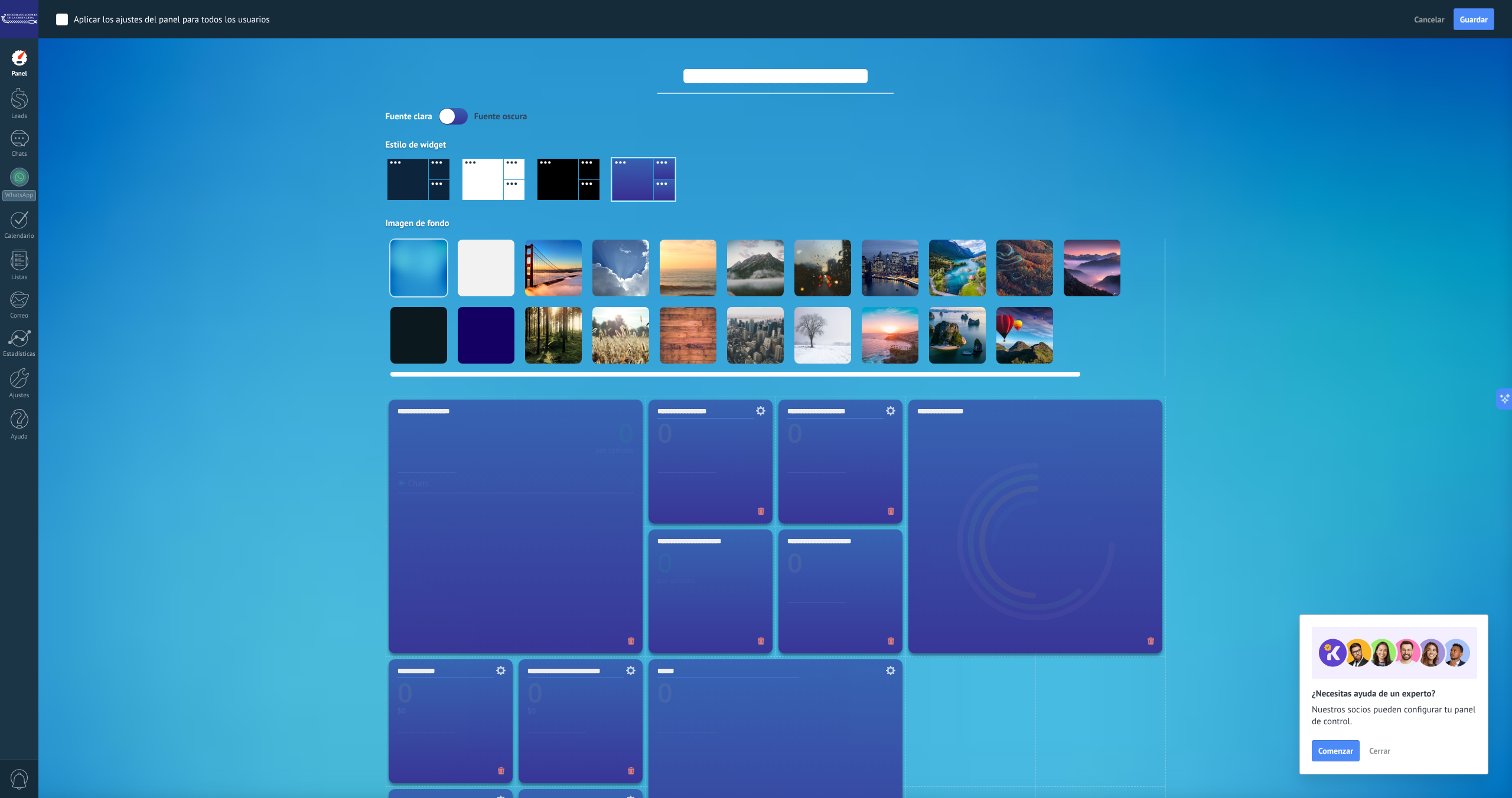
click at [497, 337] on div at bounding box center [486, 336] width 57 height 57
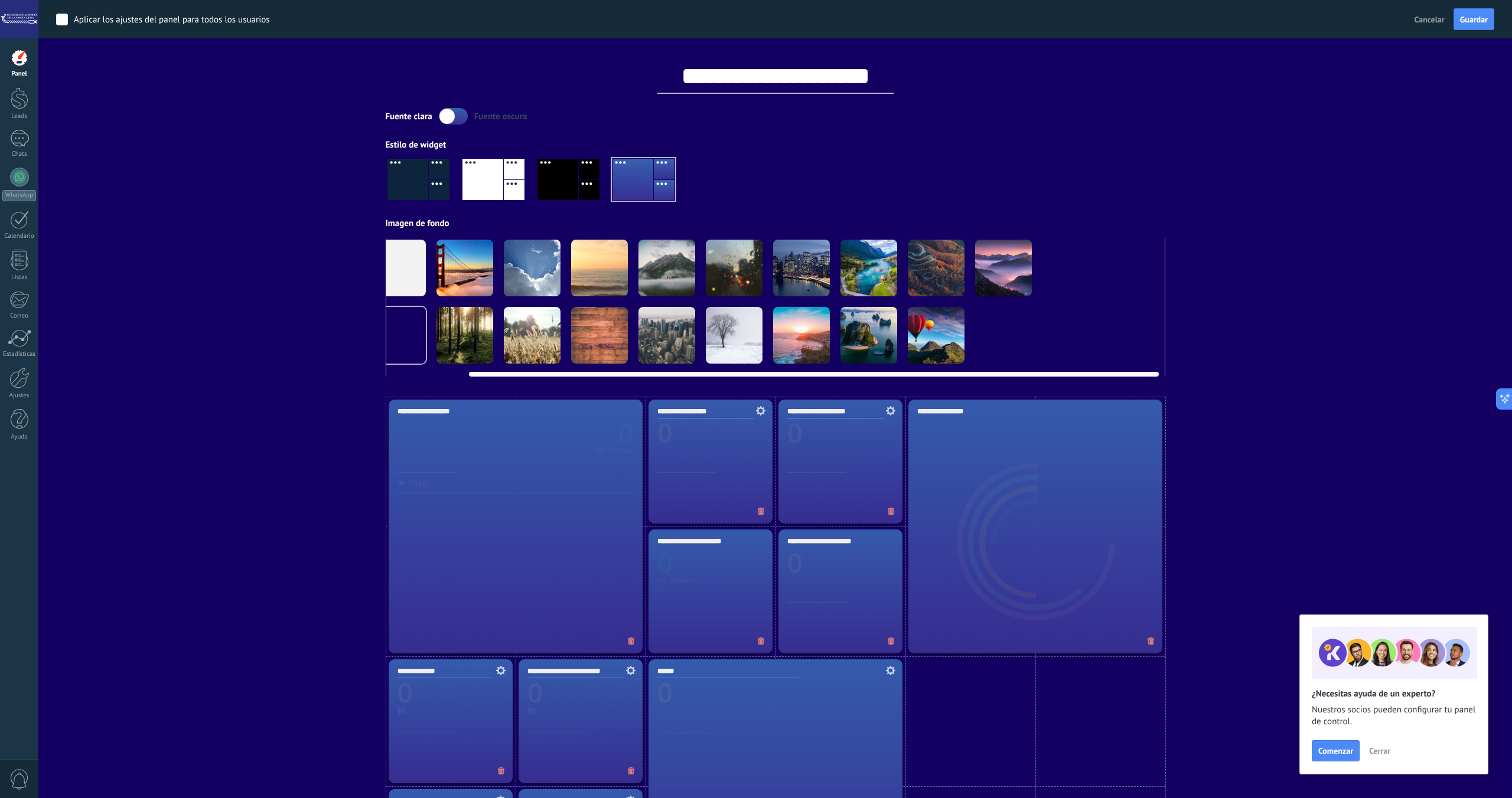
scroll to position [0, 91]
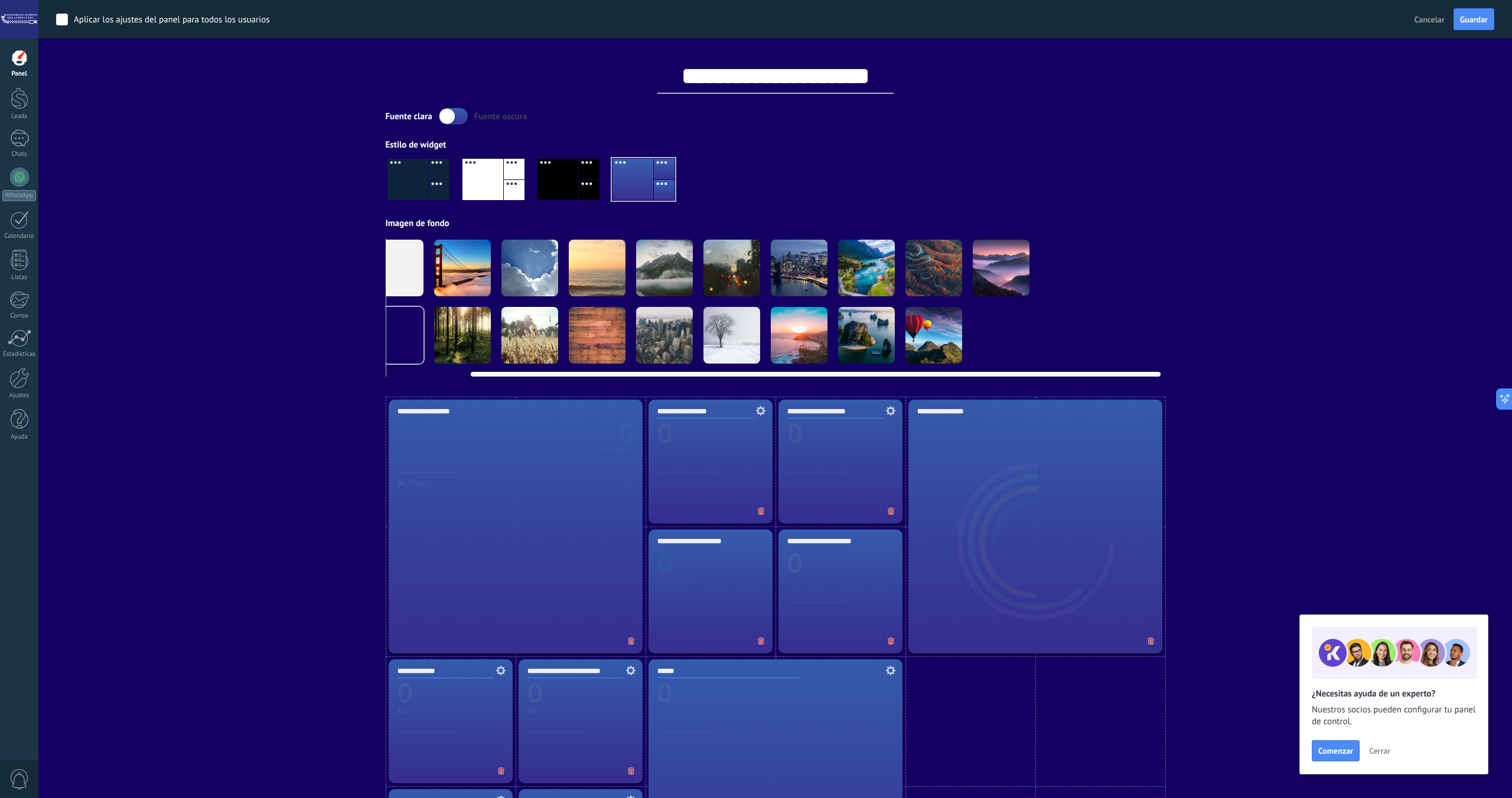
drag, startPoint x: 1038, startPoint y: 371, endPoint x: 1131, endPoint y: 371, distance: 93.0
click at [1131, 372] on div at bounding box center [815, 374] width 690 height 5
click at [1081, 335] on video at bounding box center [1068, 336] width 57 height 57
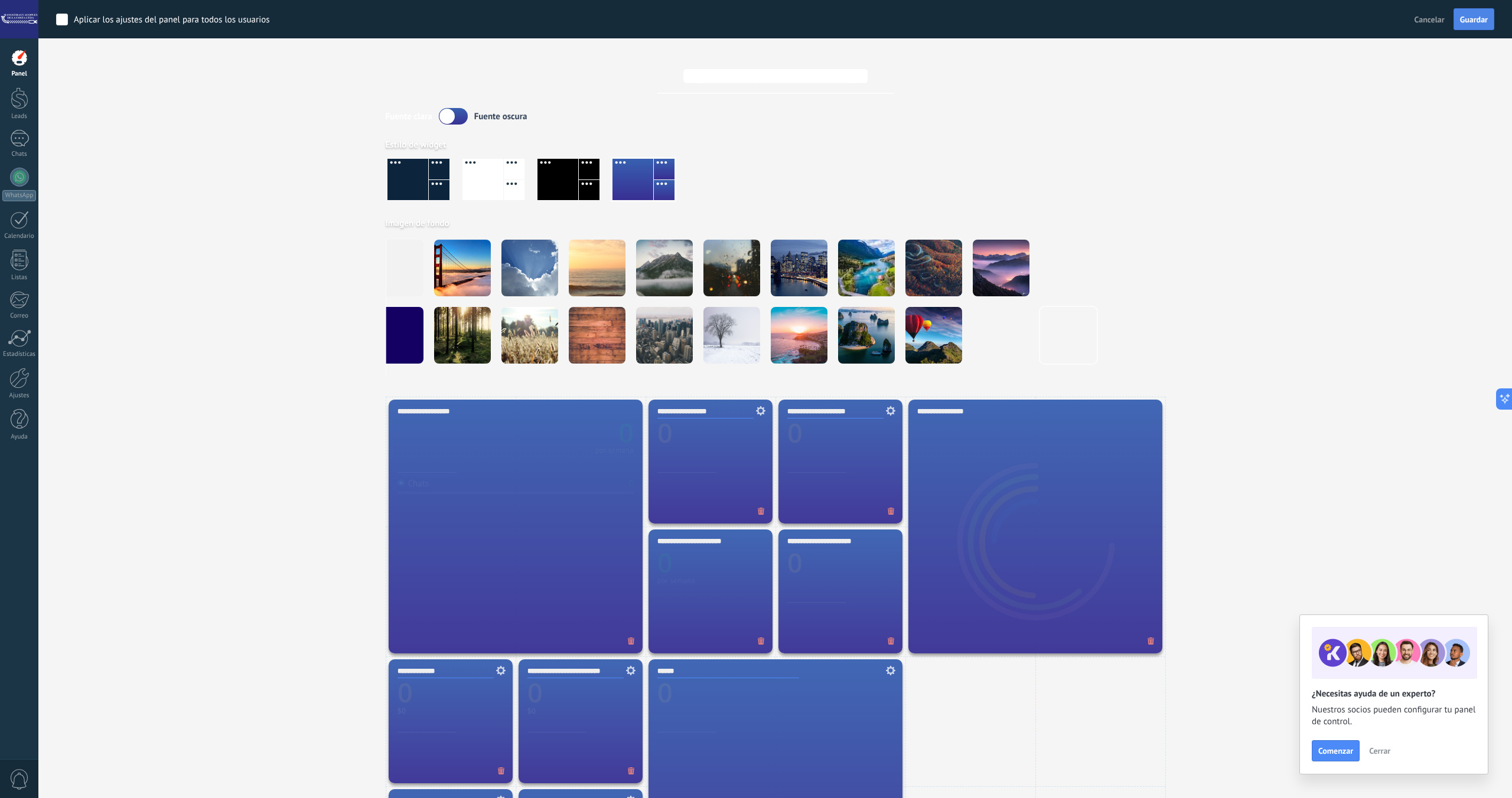
click at [1472, 24] on span "Guardar" at bounding box center [1473, 20] width 28 height 8
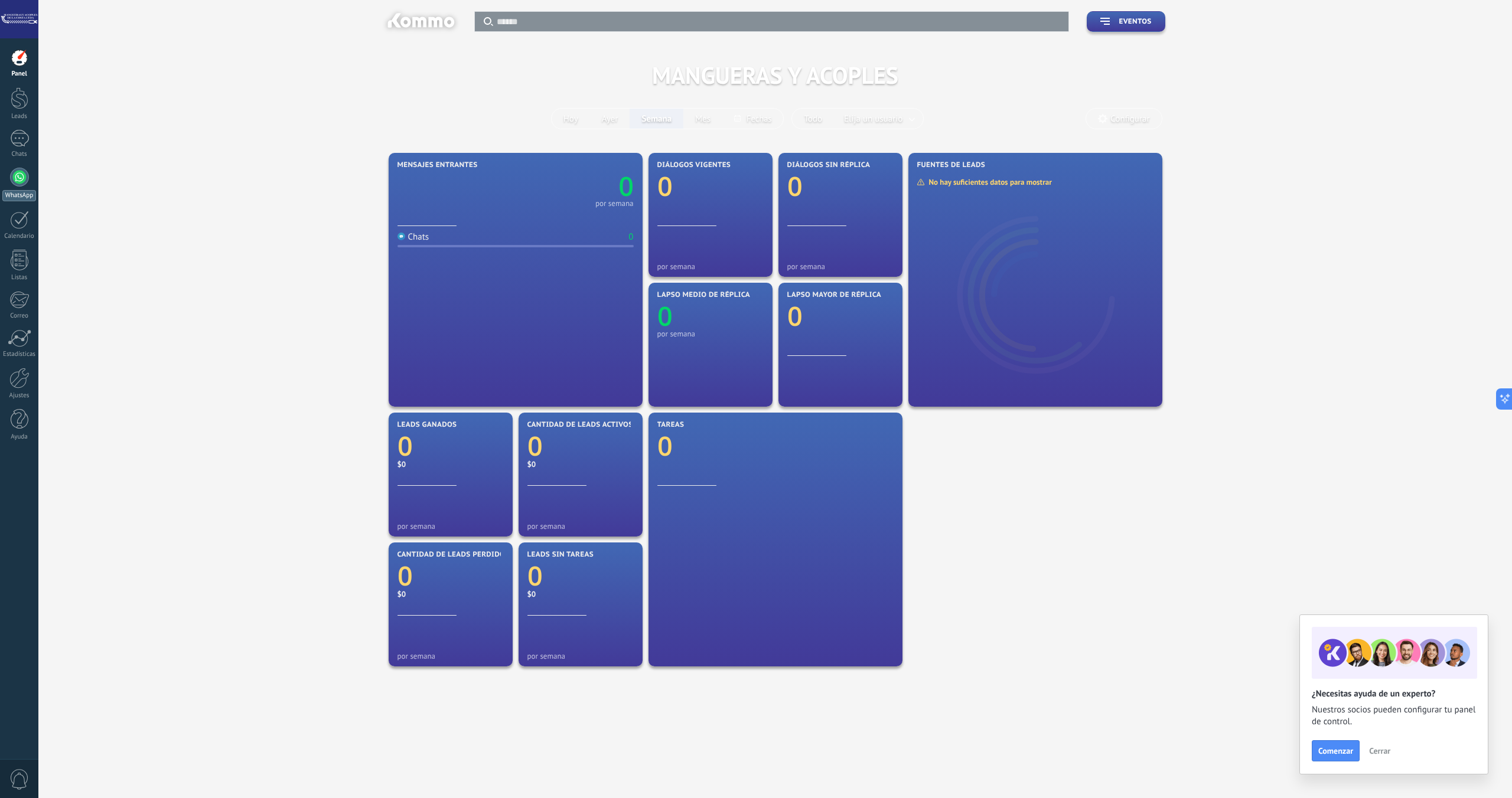
click at [24, 180] on div at bounding box center [20, 177] width 19 height 19
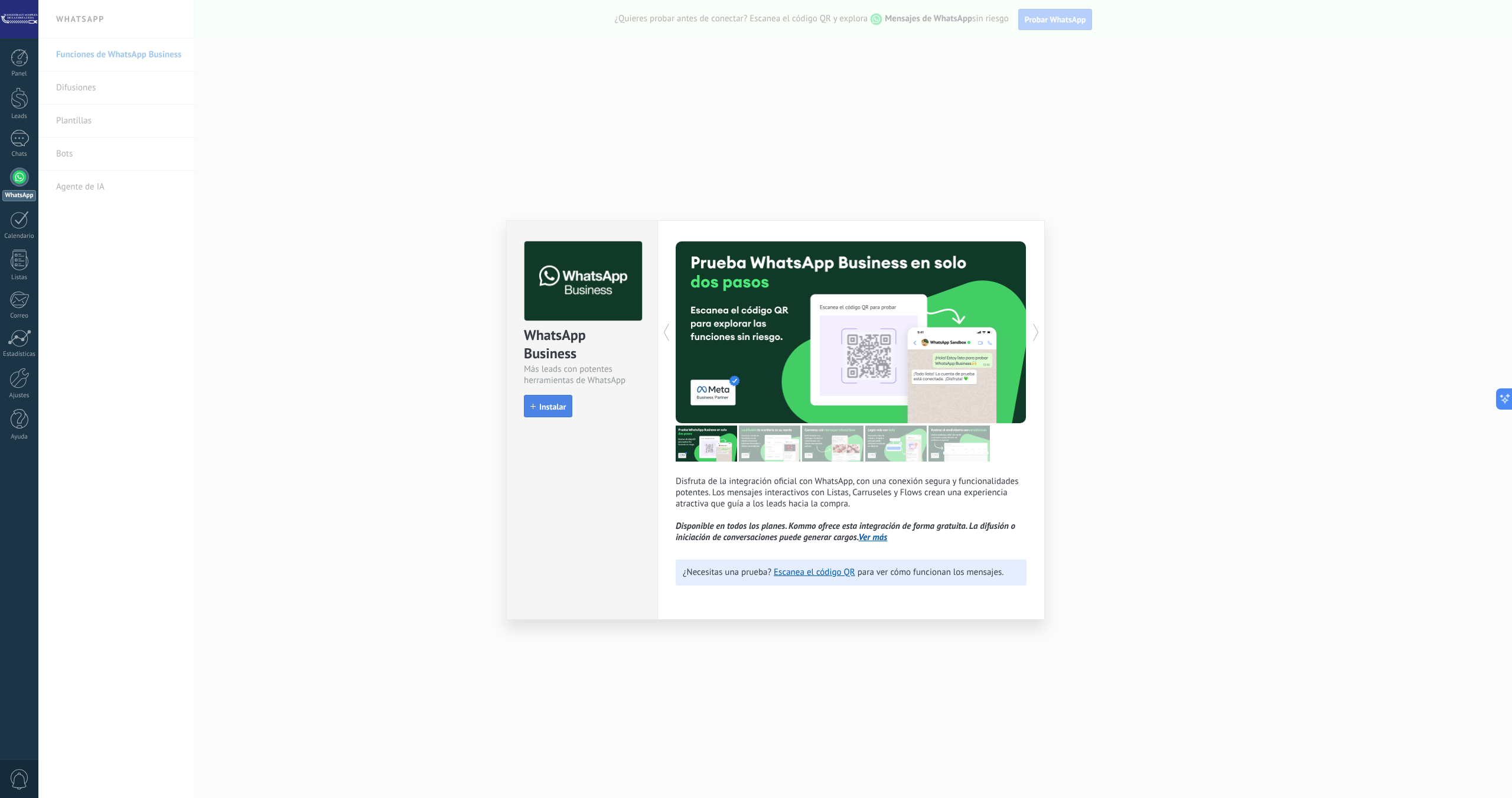
click at [554, 407] on span "Instalar" at bounding box center [552, 407] width 27 height 8
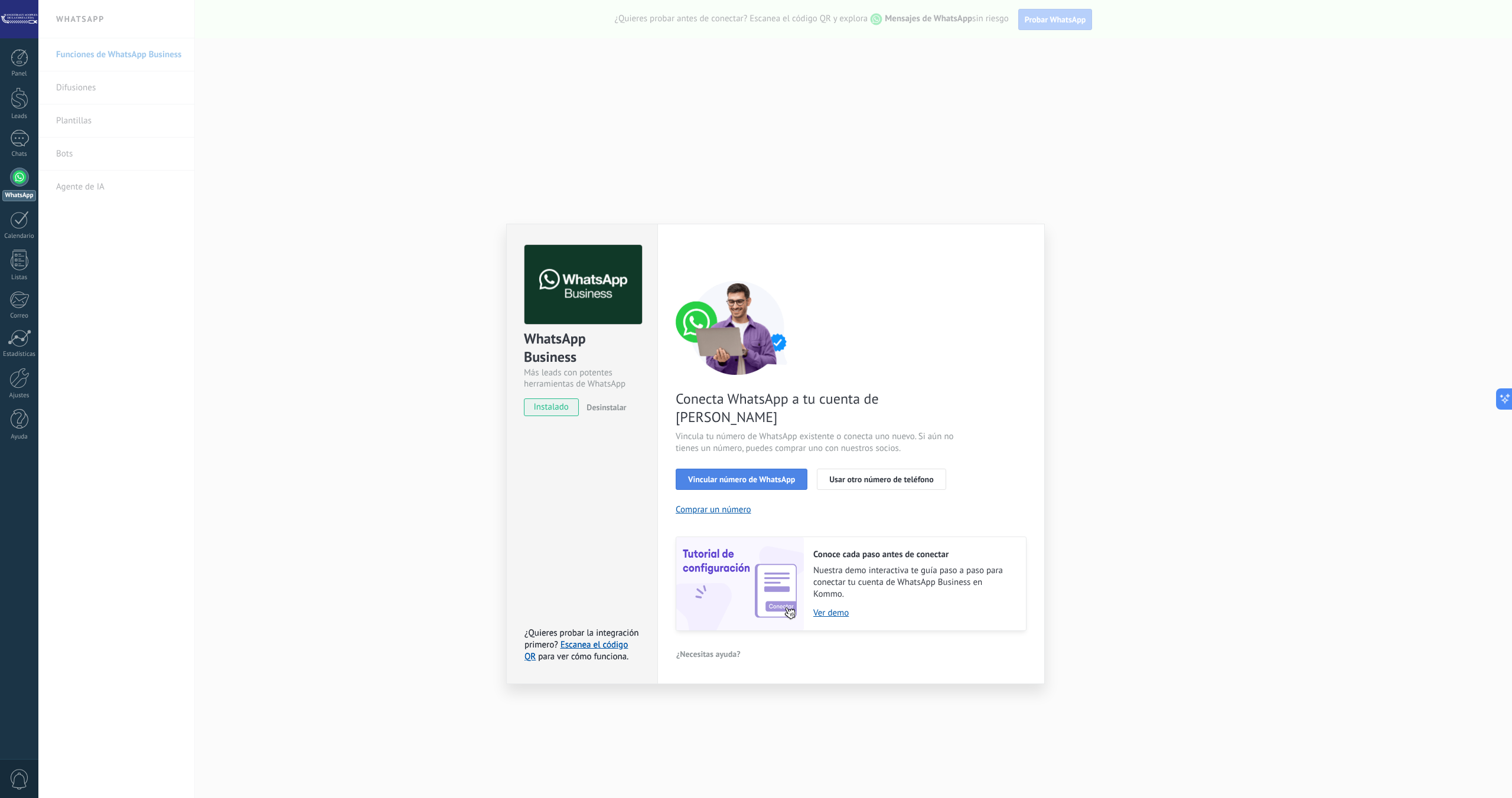
click at [762, 468] on button "Vincular número de WhatsApp" at bounding box center [741, 479] width 132 height 21
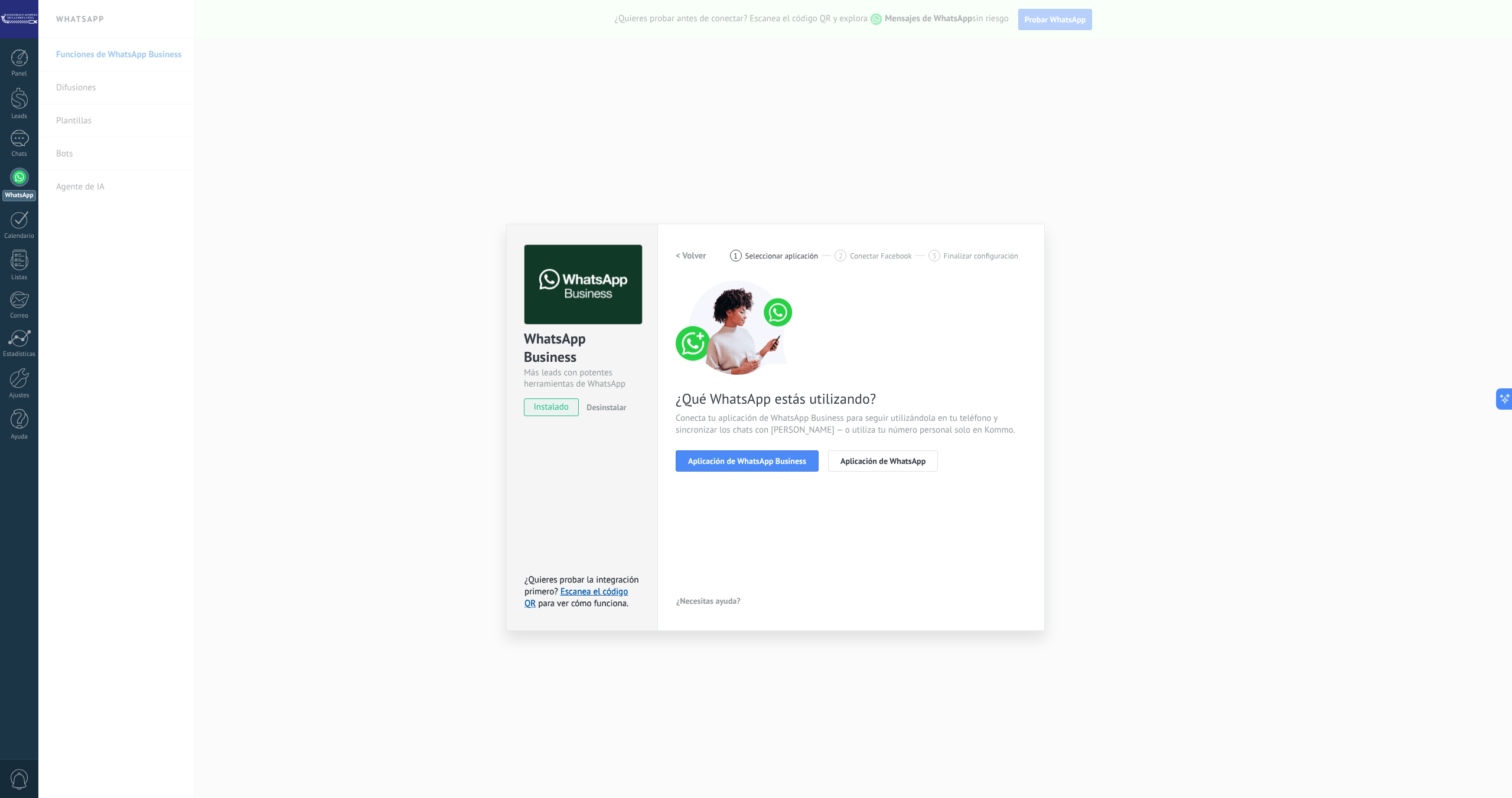
click at [762, 468] on button "Aplicación de WhatsApp Business" at bounding box center [747, 461] width 143 height 21
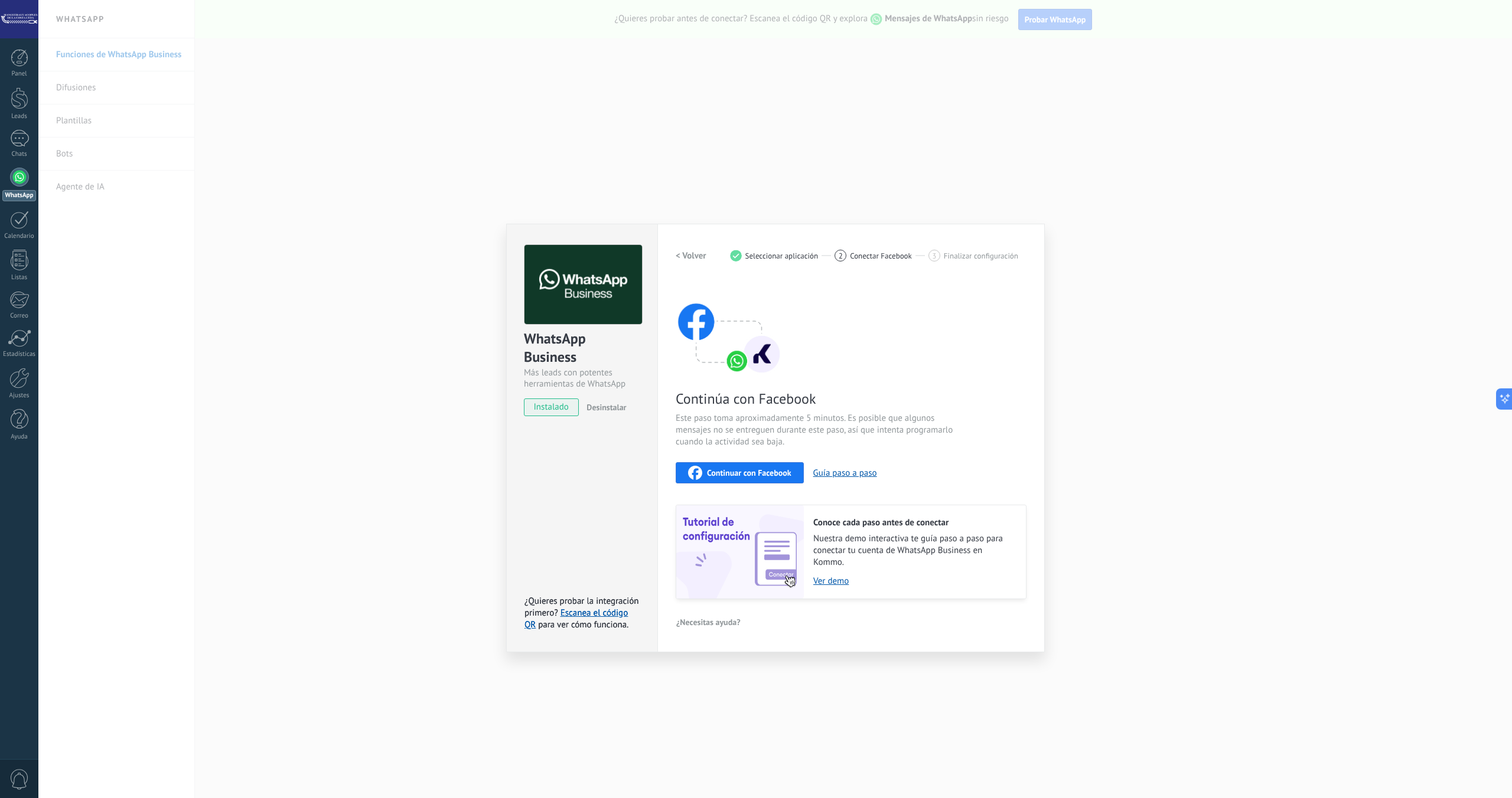
click at [762, 477] on div "Continuar con Facebook" at bounding box center [740, 473] width 103 height 14
click at [453, 436] on div "WhatsApp Business Más leads con potentes herramientas de WhatsApp instalado Des…" at bounding box center [775, 399] width 1473 height 798
